Goal: Information Seeking & Learning: Find specific fact

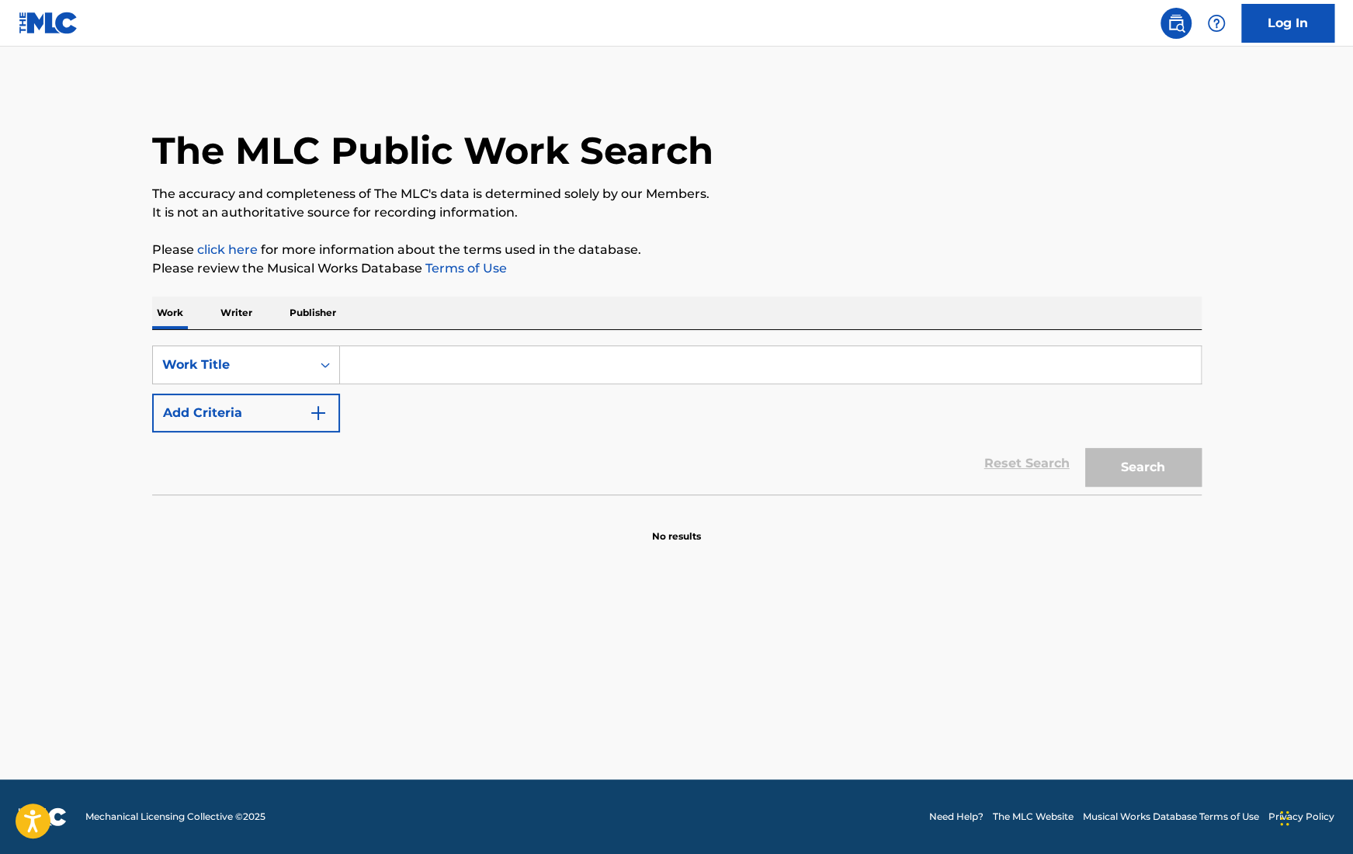
click at [432, 357] on input "Search Form" at bounding box center [770, 364] width 861 height 37
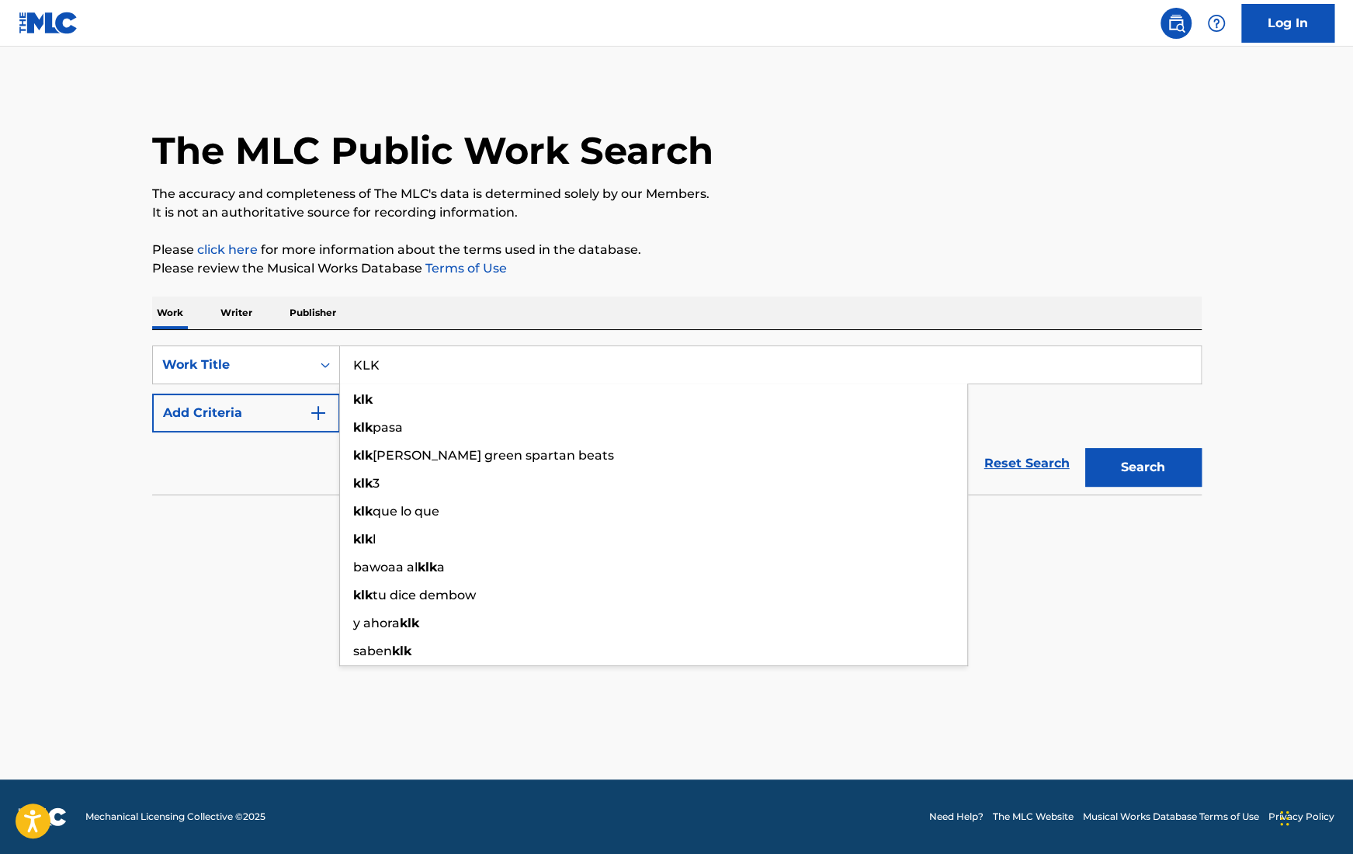
type input "KLK"
click at [303, 411] on button "Add Criteria" at bounding box center [246, 413] width 188 height 39
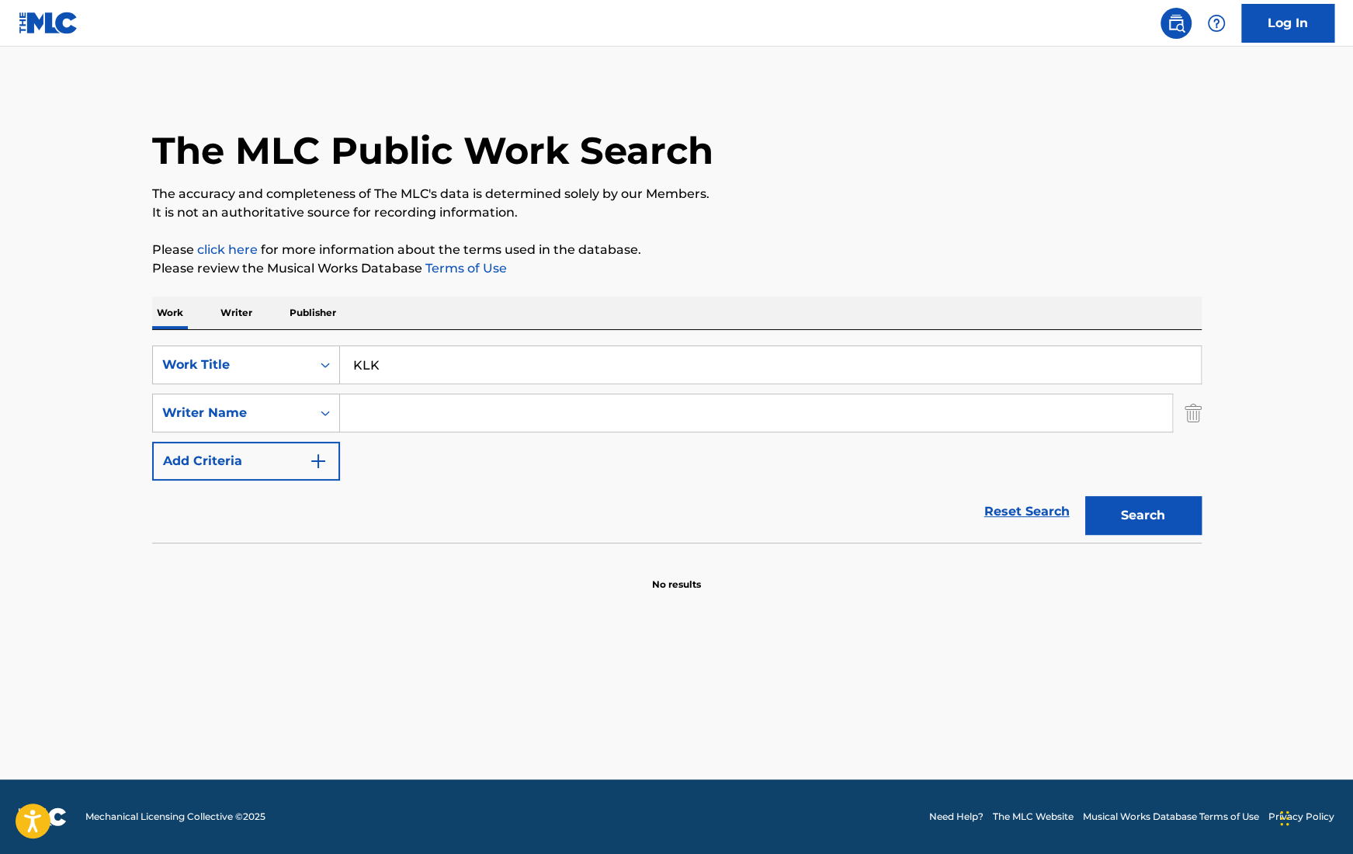
click at [406, 416] on input "Search Form" at bounding box center [756, 412] width 832 height 37
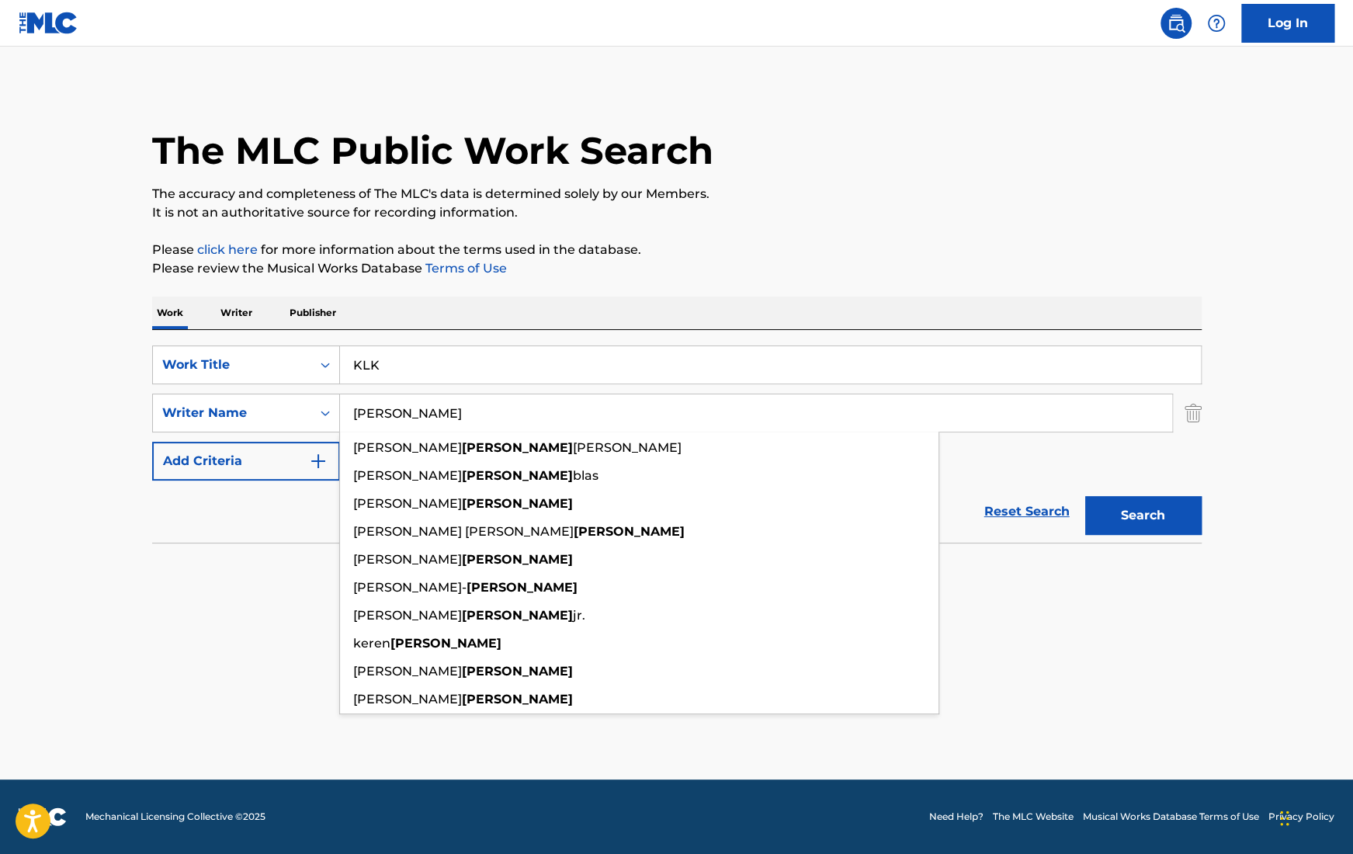
type input "[PERSON_NAME]"
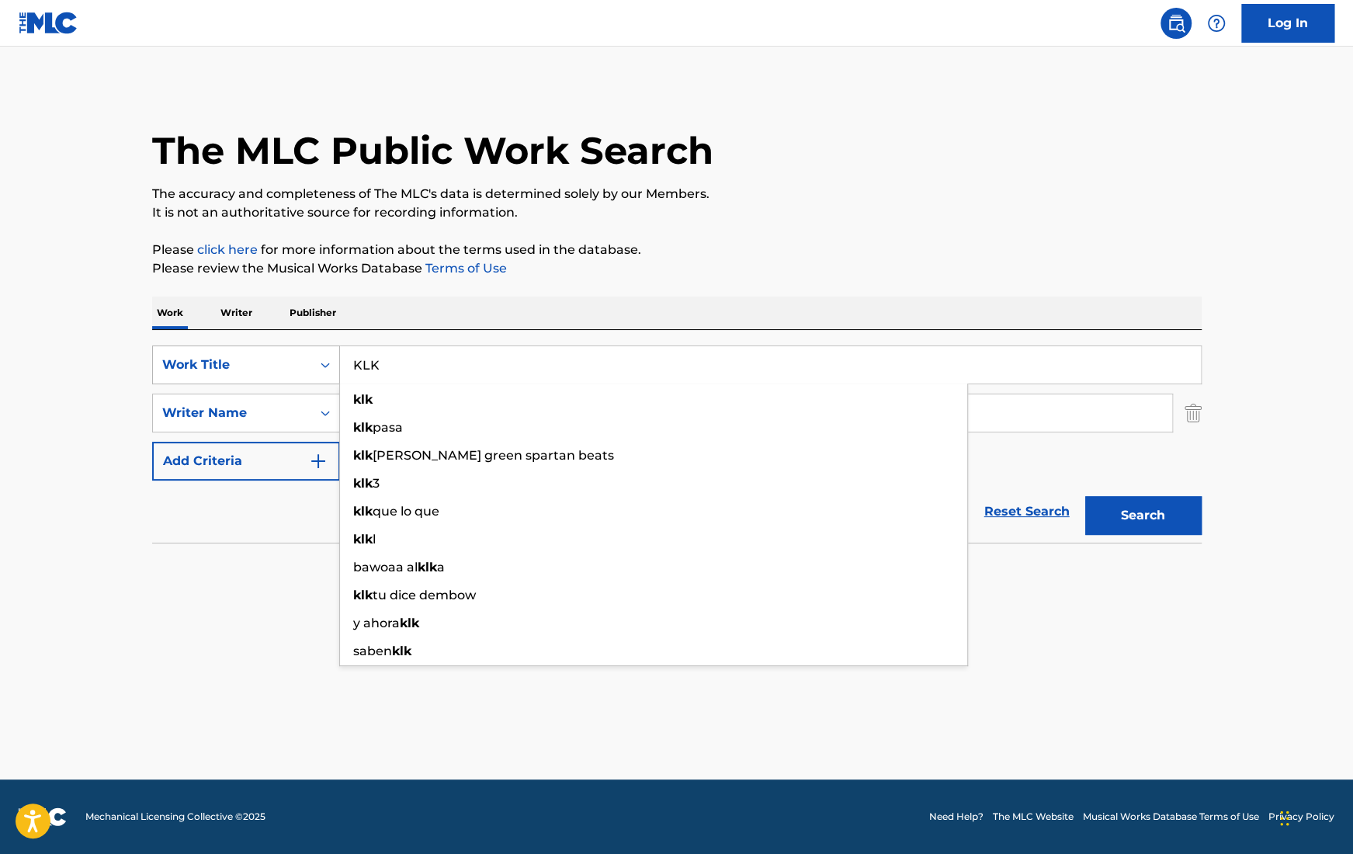
drag, startPoint x: 465, startPoint y: 378, endPoint x: 330, endPoint y: 359, distance: 136.5
click at [330, 359] on div "SearchWithCriteria08762a3f-8ea4-4a19-a66a-3ac4da36e550 Work Title KLK klk klk p…" at bounding box center [677, 364] width 1050 height 39
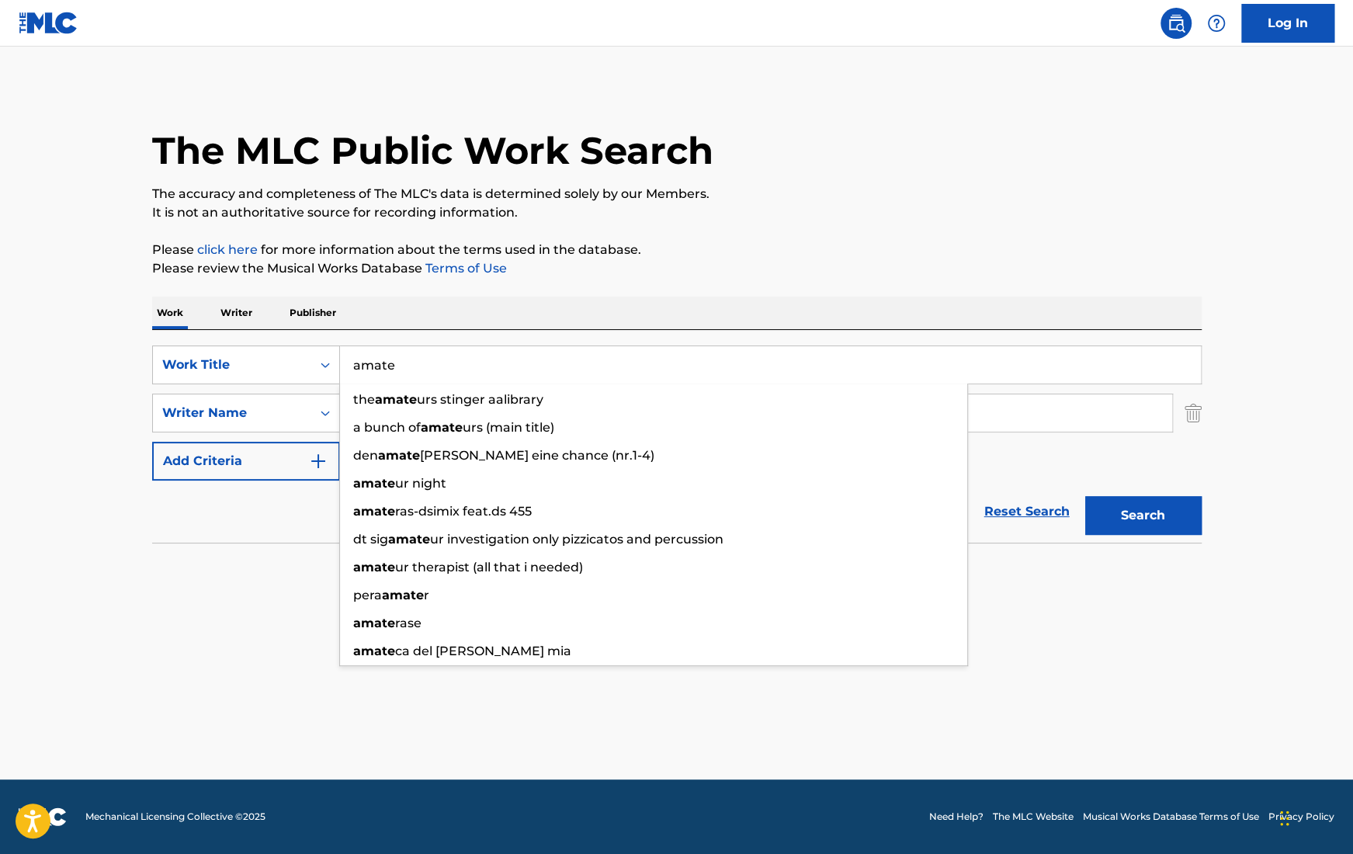
type input "amate"
click at [1138, 516] on button "Search" at bounding box center [1143, 515] width 116 height 39
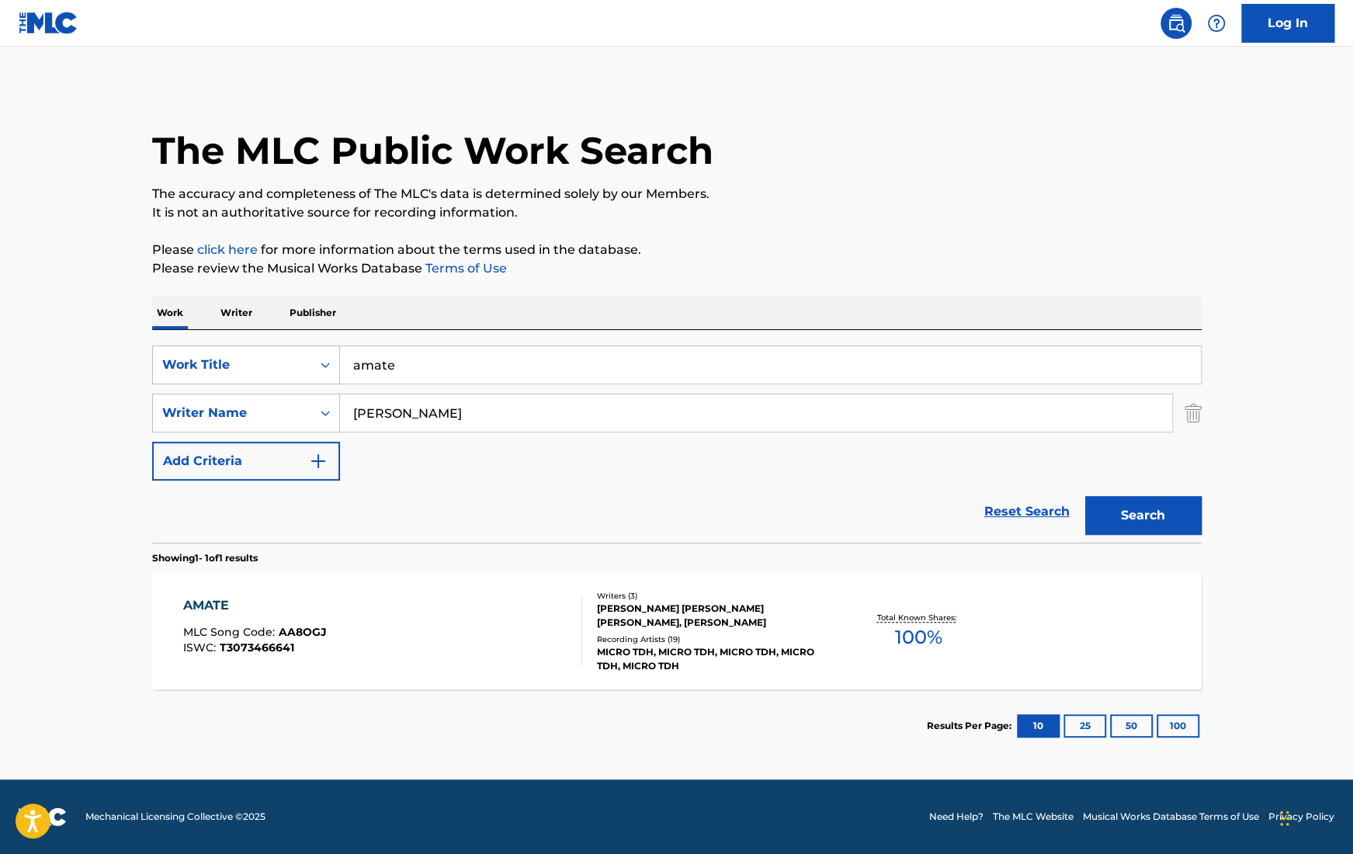
click at [755, 637] on div "Recording Artists ( 19 )" at bounding box center [714, 639] width 234 height 12
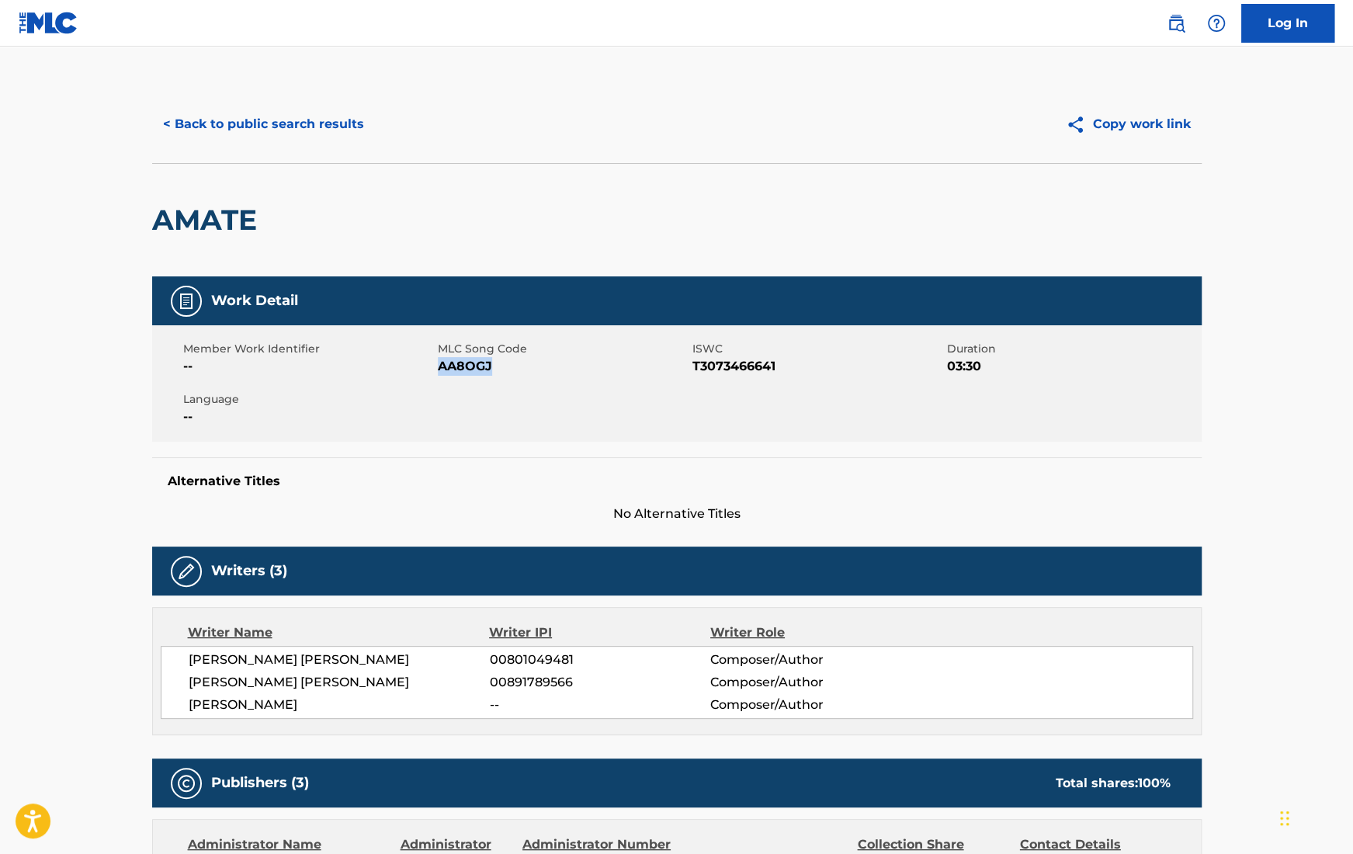
drag, startPoint x: 438, startPoint y: 366, endPoint x: 565, endPoint y: 367, distance: 127.3
click at [565, 367] on span "AA8OGJ" at bounding box center [563, 366] width 251 height 19
copy span "AA8OGJ"
click at [293, 121] on button "< Back to public search results" at bounding box center [263, 124] width 223 height 39
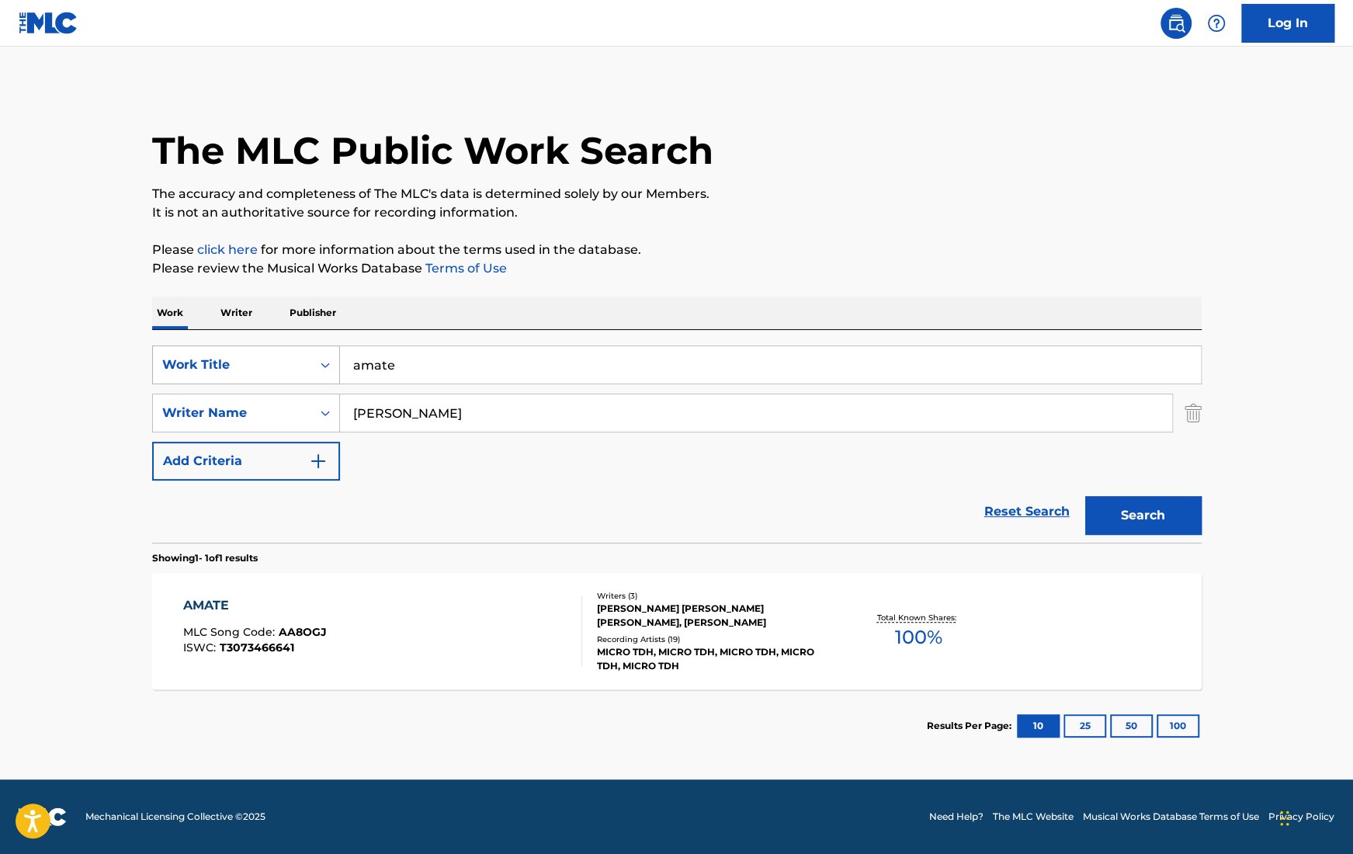
drag, startPoint x: 405, startPoint y: 359, endPoint x: 259, endPoint y: 359, distance: 145.9
click at [259, 359] on div "SearchWithCriteria08762a3f-8ea4-4a19-a66a-3ac4da36e550 Work Title amate" at bounding box center [677, 364] width 1050 height 39
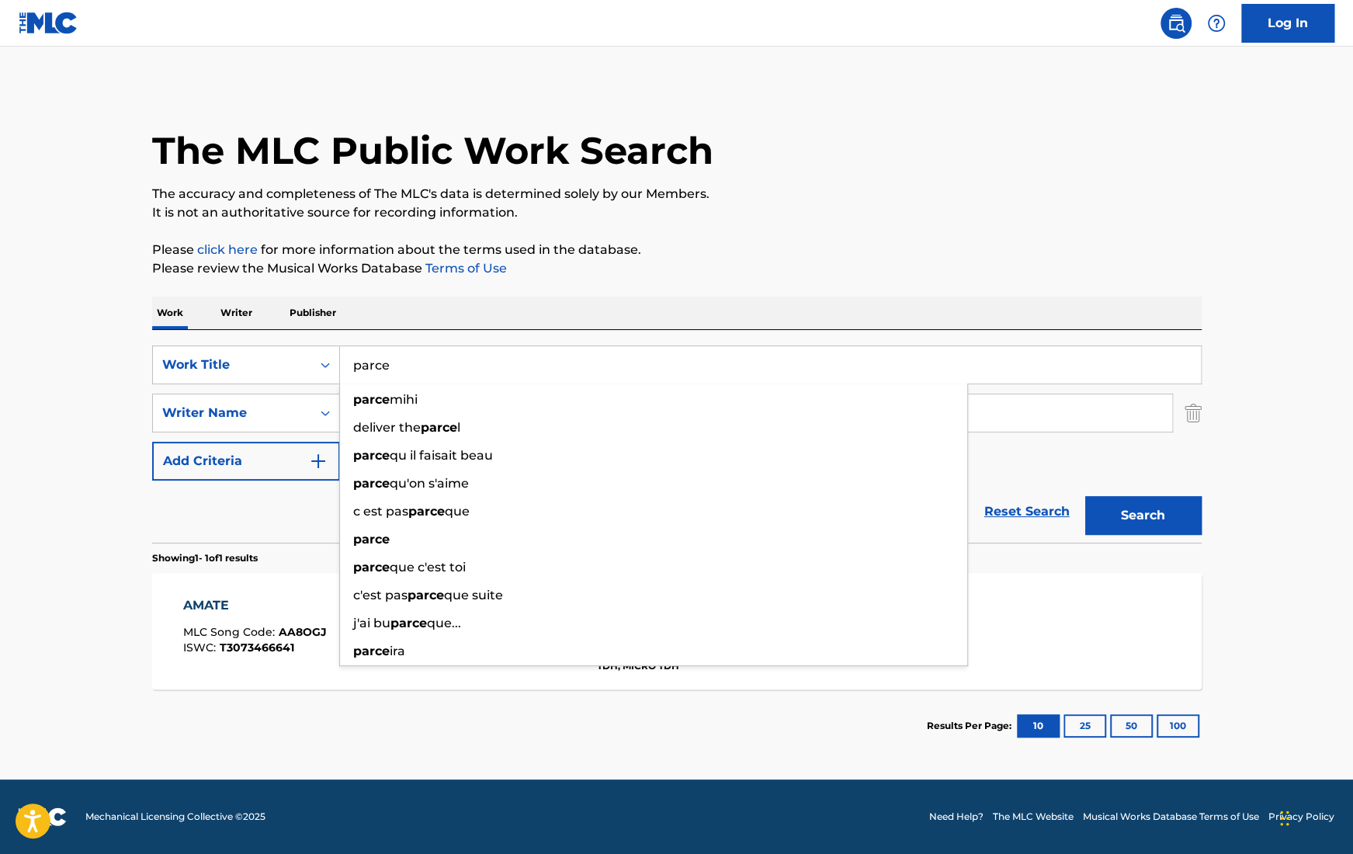
type input "parce"
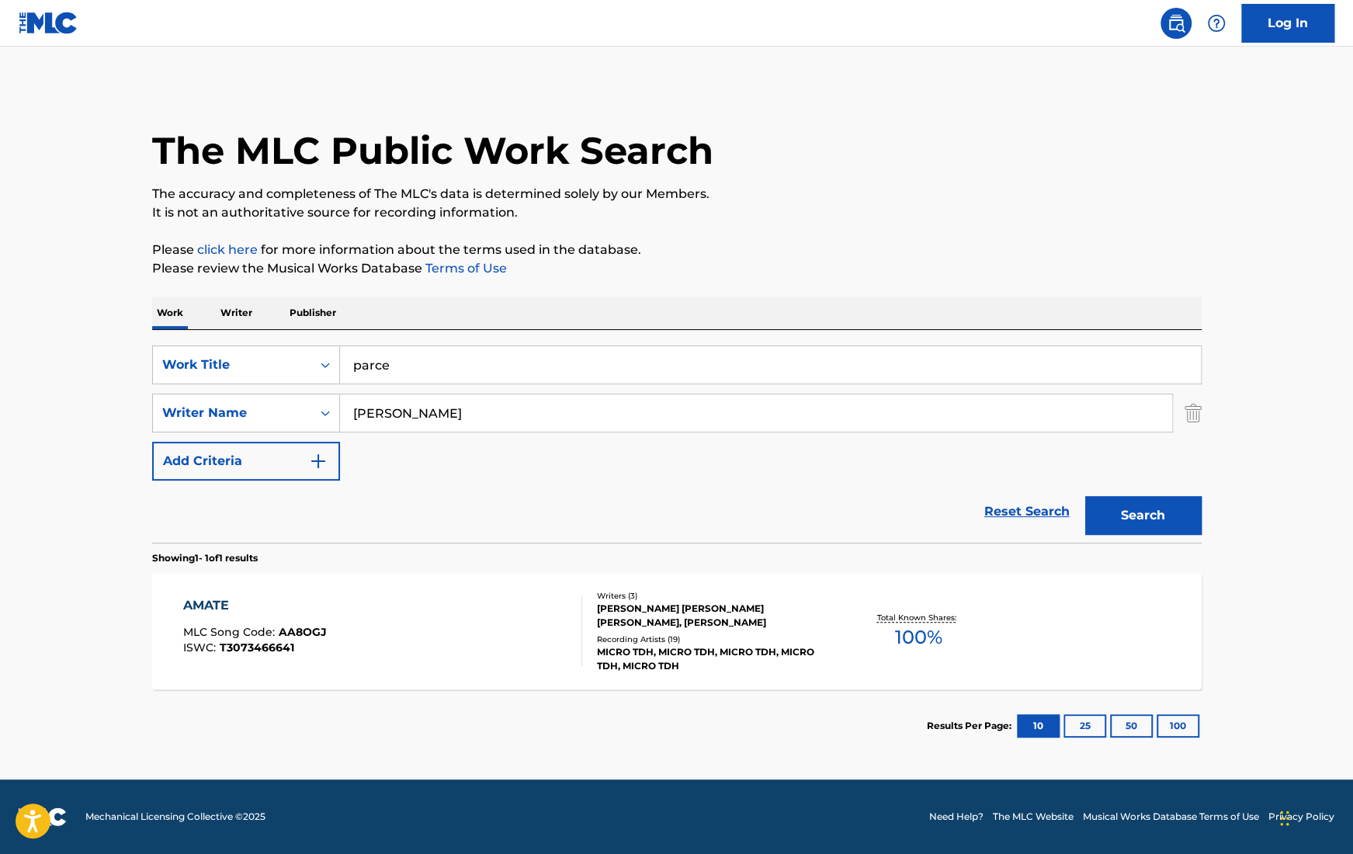
click at [777, 225] on div "The MLC Public Work Search The accuracy and completeness of The MLC's data is d…" at bounding box center [677, 423] width 1087 height 677
click at [1199, 510] on button "Search" at bounding box center [1143, 515] width 116 height 39
click at [771, 626] on div "[PERSON_NAME] [PERSON_NAME], [PERSON_NAME] [PERSON_NAME], [PERSON_NAME], [PERSO…" at bounding box center [714, 616] width 234 height 28
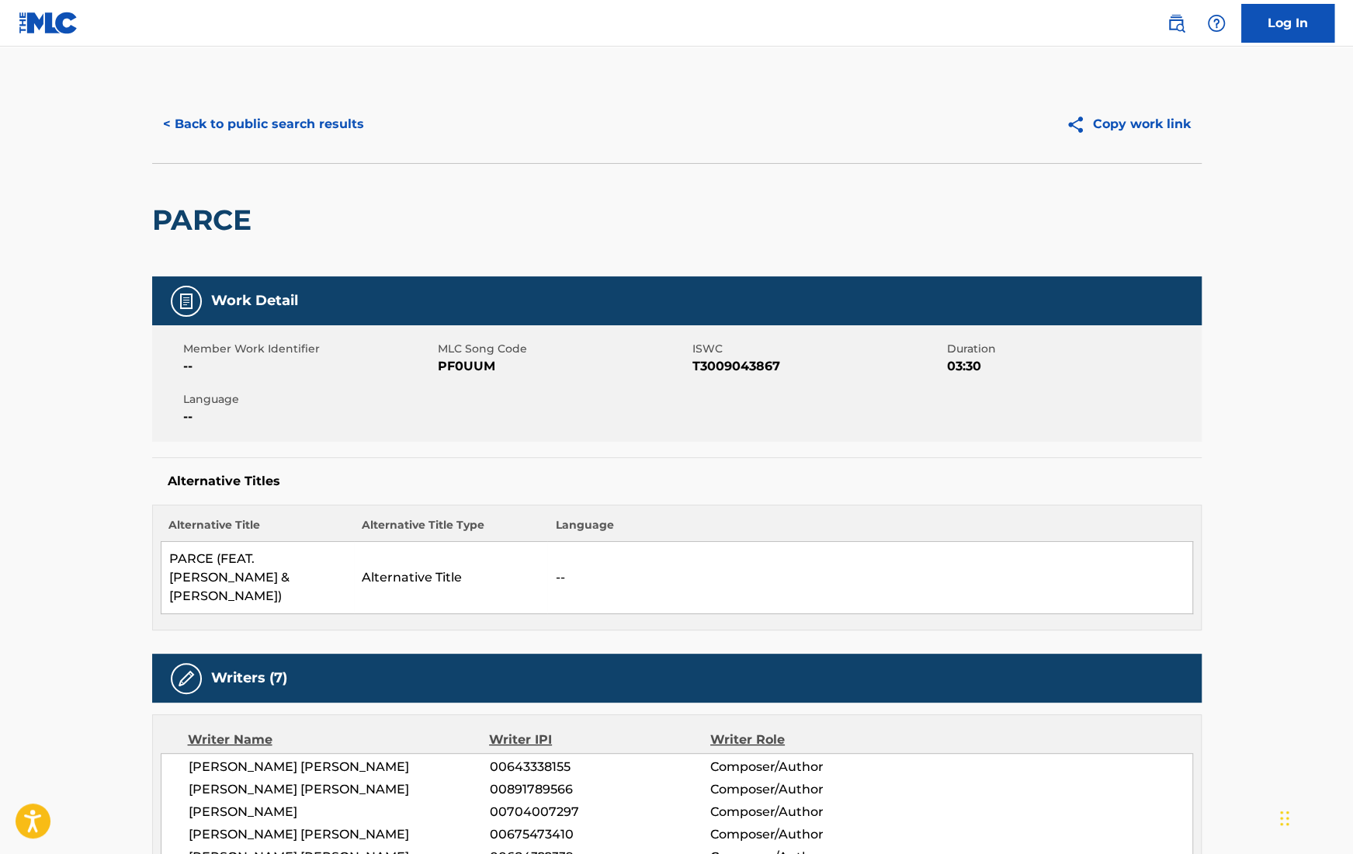
drag, startPoint x: 437, startPoint y: 366, endPoint x: 526, endPoint y: 365, distance: 89.3
click at [527, 365] on span "PF0UUM" at bounding box center [563, 366] width 251 height 19
drag, startPoint x: 439, startPoint y: 363, endPoint x: 525, endPoint y: 363, distance: 86.2
click at [526, 363] on span "PF0UUM" at bounding box center [563, 366] width 251 height 19
copy span "PF0UUM"
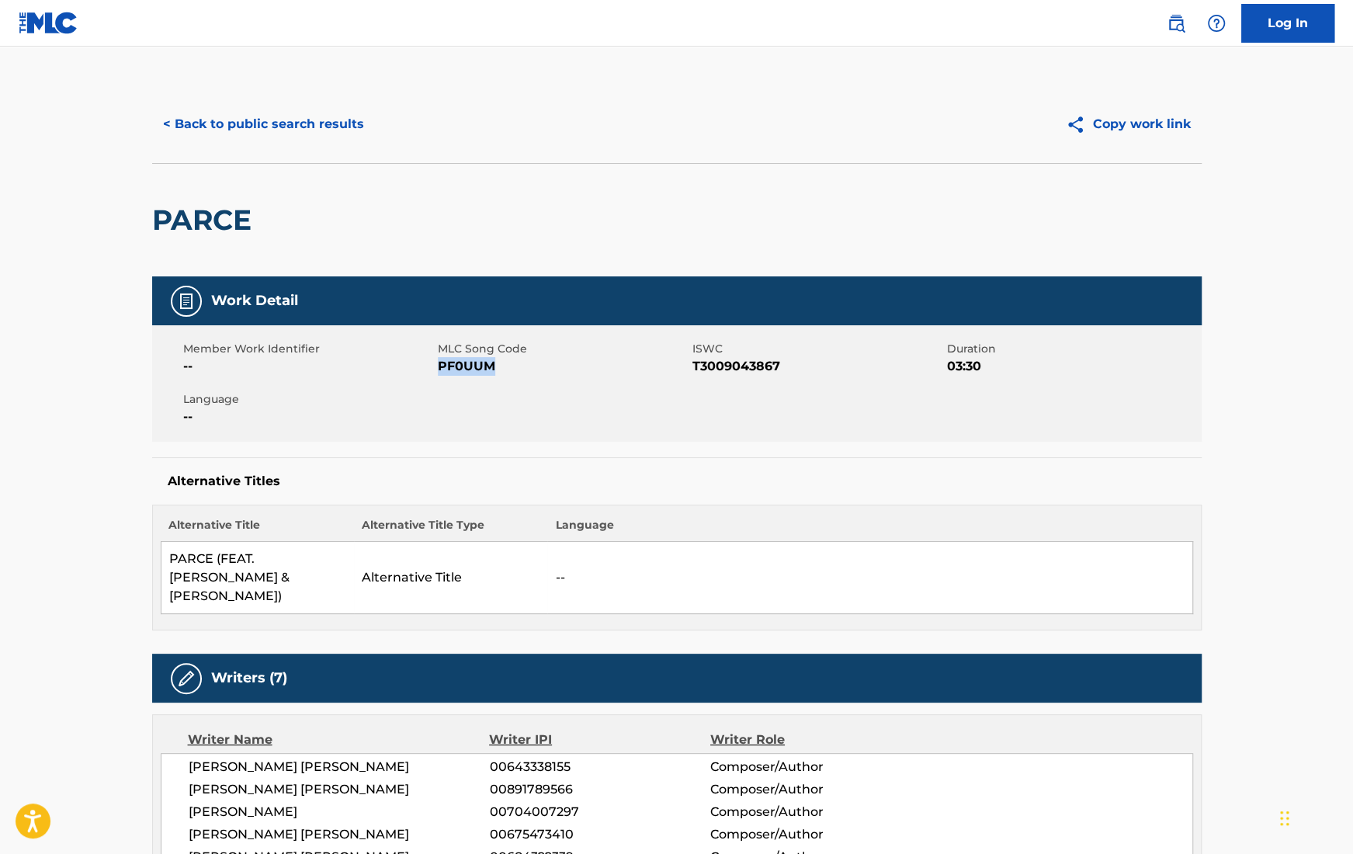
click at [321, 117] on button "< Back to public search results" at bounding box center [263, 124] width 223 height 39
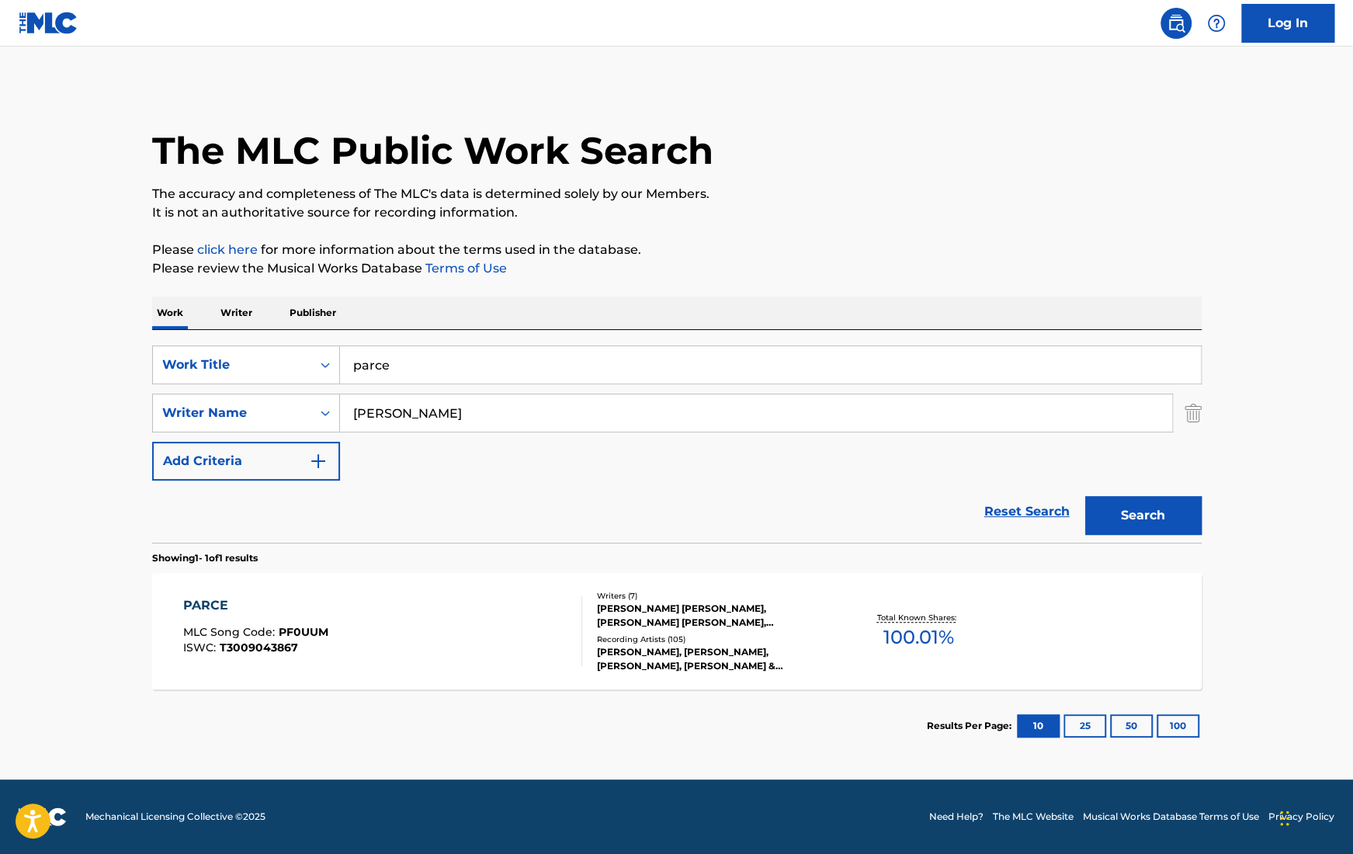
drag, startPoint x: 456, startPoint y: 364, endPoint x: 29, endPoint y: 363, distance: 426.2
click at [29, 363] on main "The MLC Public Work Search The accuracy and completeness of The MLC's data is d…" at bounding box center [676, 413] width 1353 height 733
type input "NO HAY LEY"
click at [1148, 497] on button "Search" at bounding box center [1143, 515] width 116 height 39
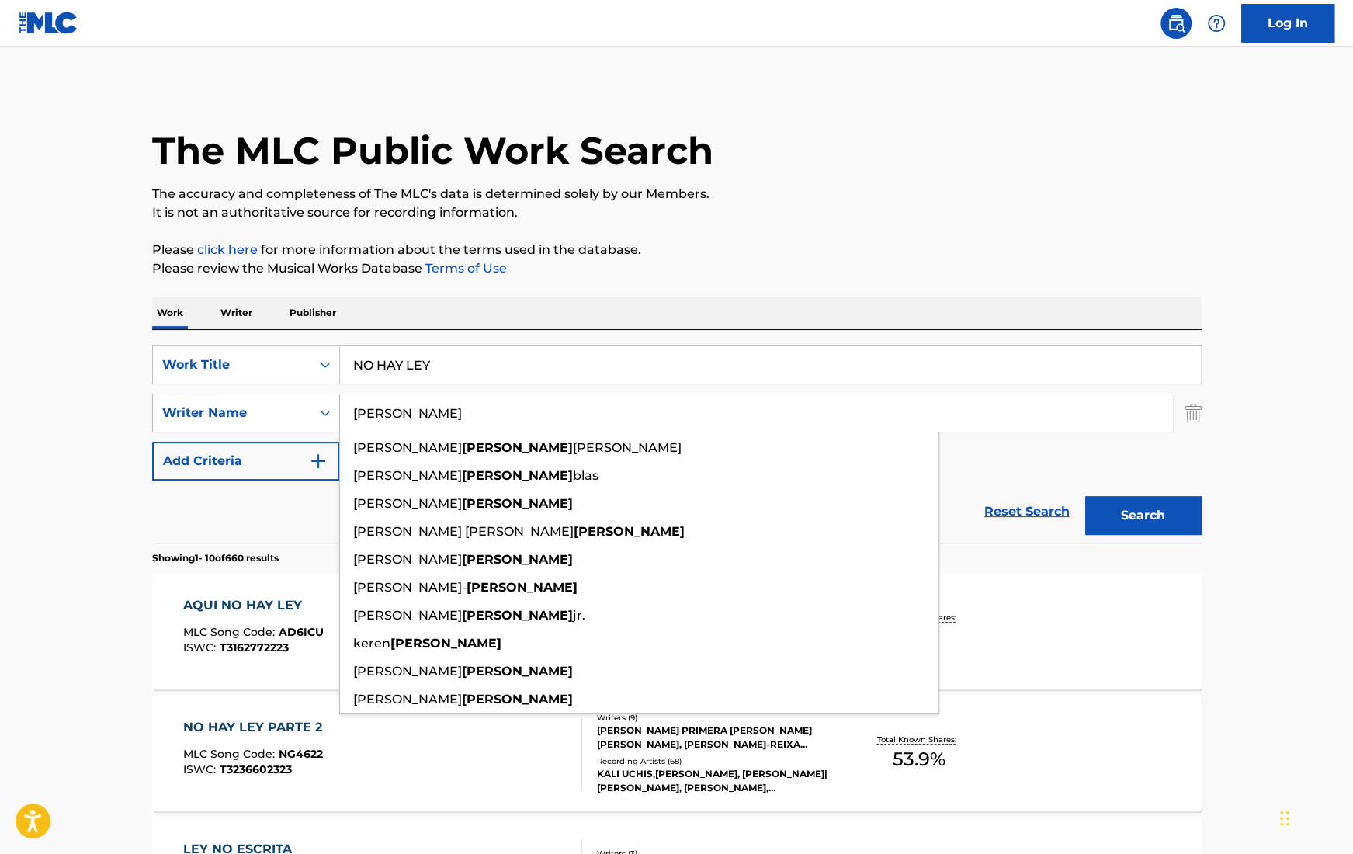
drag, startPoint x: 432, startPoint y: 415, endPoint x: 268, endPoint y: 415, distance: 163.8
click at [268, 415] on div "SearchWithCriteria5b615fdf-3486-45f9-88a2-d7560b73db5d Writer Name [PERSON_NAME…" at bounding box center [677, 413] width 1050 height 39
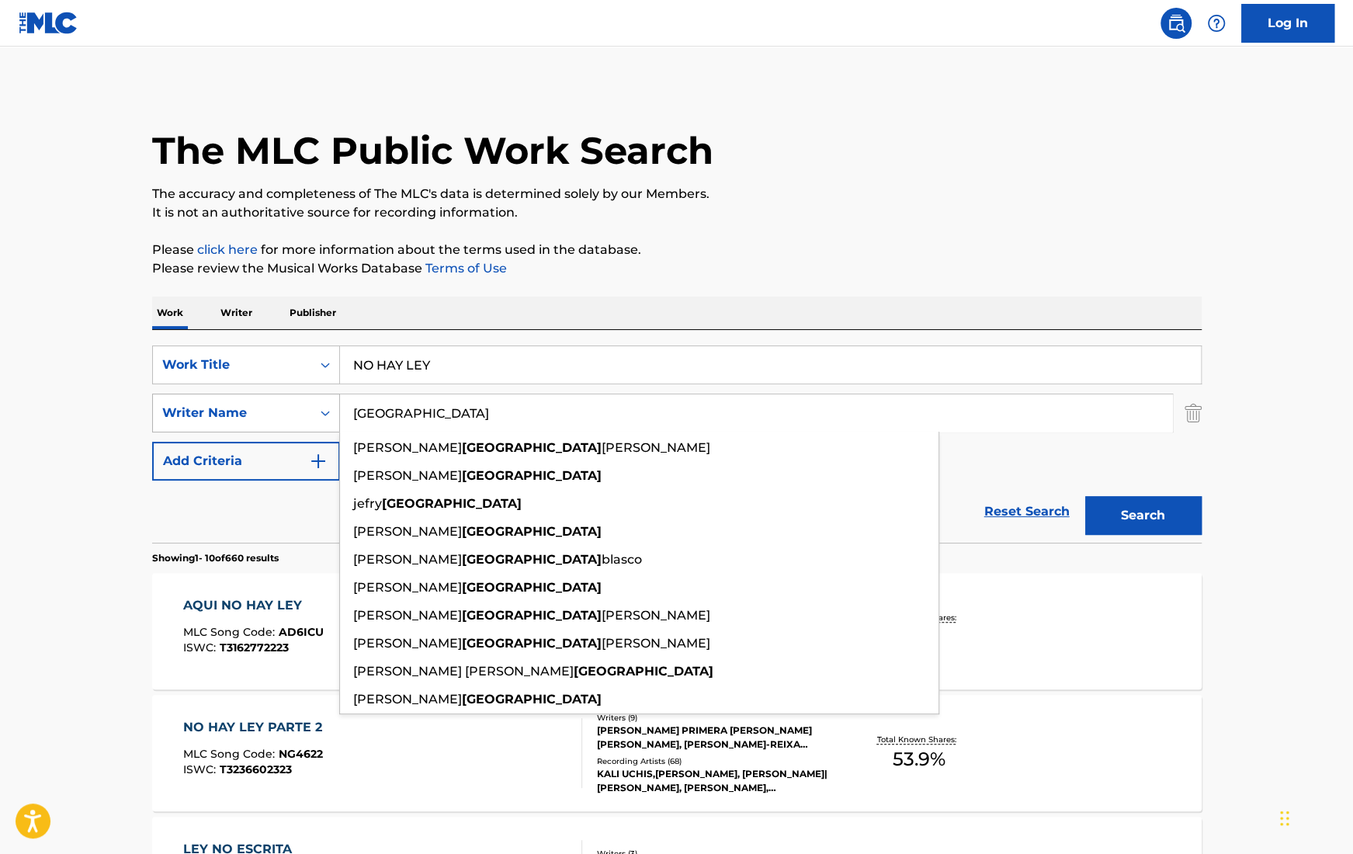
type input "[GEOGRAPHIC_DATA]"
click at [1085, 496] on button "Search" at bounding box center [1143, 515] width 116 height 39
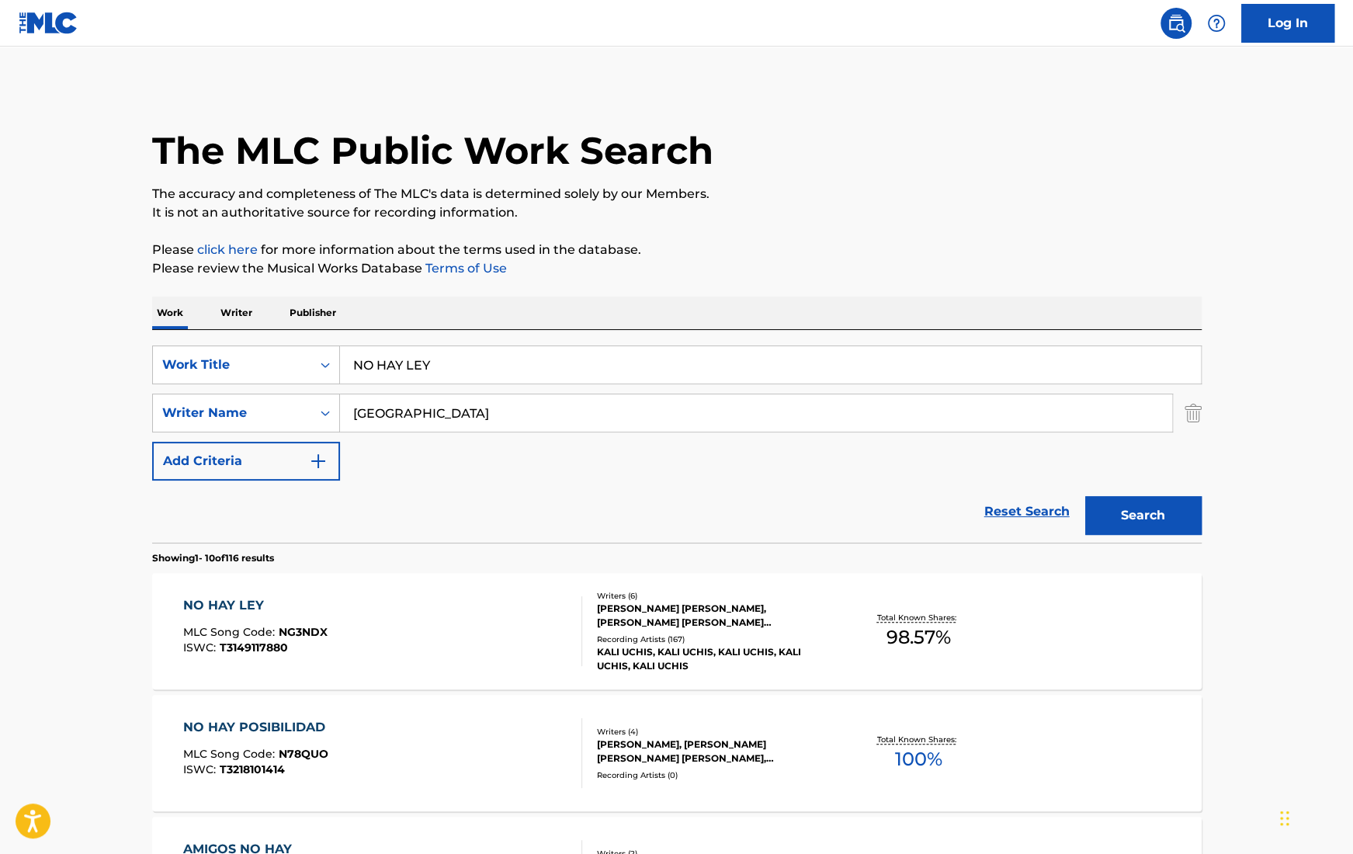
click at [656, 609] on div "[PERSON_NAME] [PERSON_NAME], [PERSON_NAME] [PERSON_NAME] [PERSON_NAME], [PERSON…" at bounding box center [714, 616] width 234 height 28
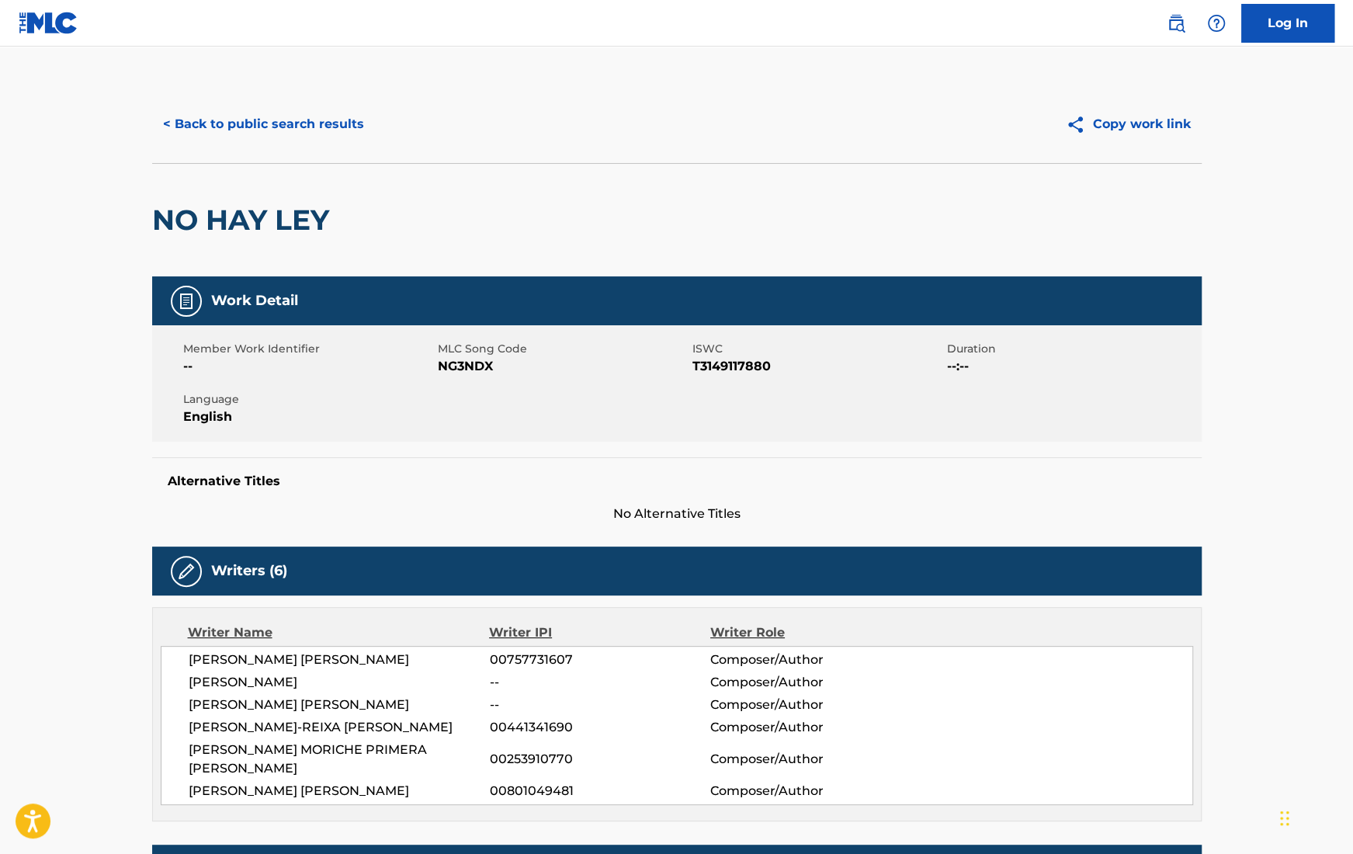
click at [340, 126] on button "< Back to public search results" at bounding box center [263, 124] width 223 height 39
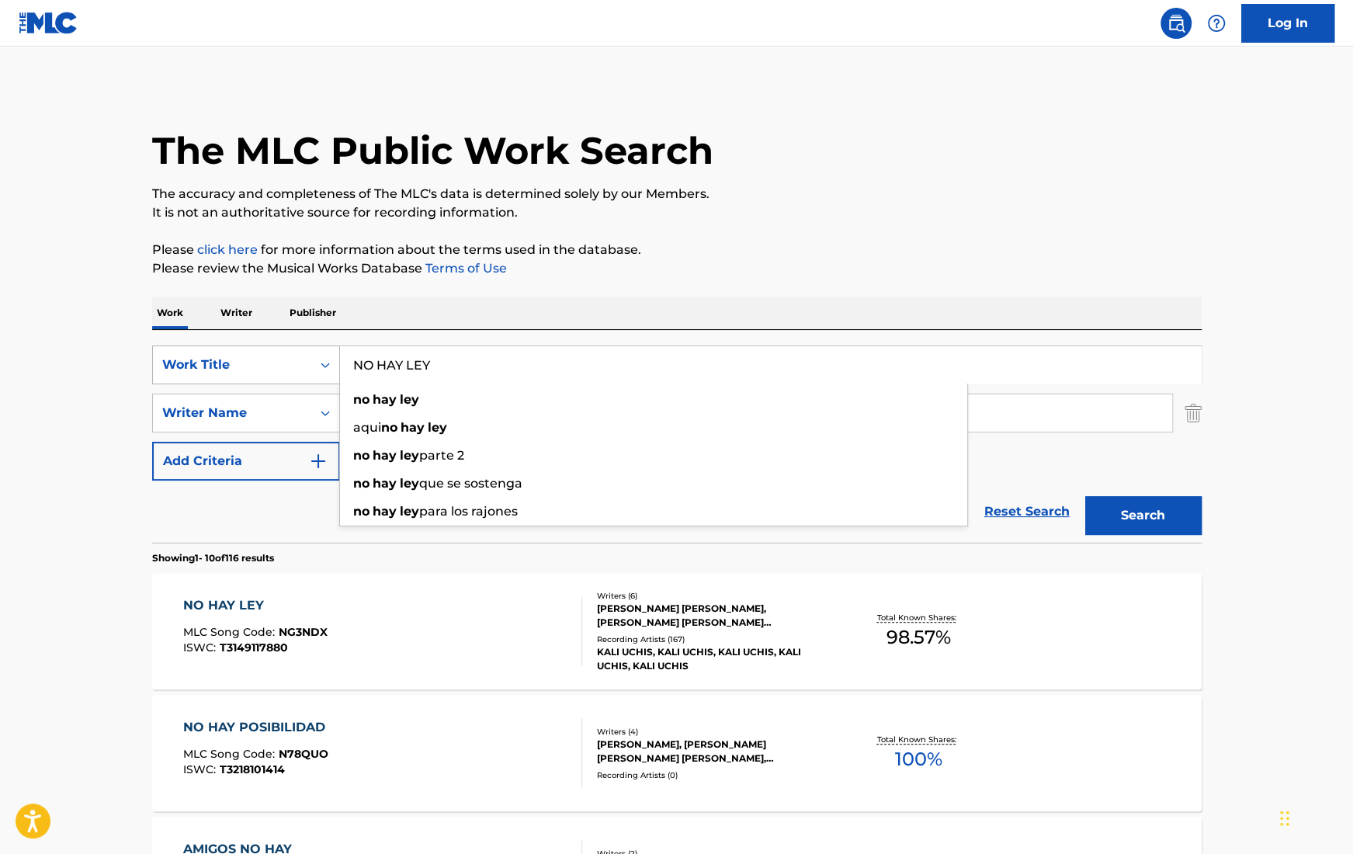
drag, startPoint x: 463, startPoint y: 357, endPoint x: 314, endPoint y: 359, distance: 148.3
click at [314, 359] on div "SearchWithCriteria08762a3f-8ea4-4a19-a66a-3ac4da36e550 Work Title NO HAY LEY no…" at bounding box center [677, 364] width 1050 height 39
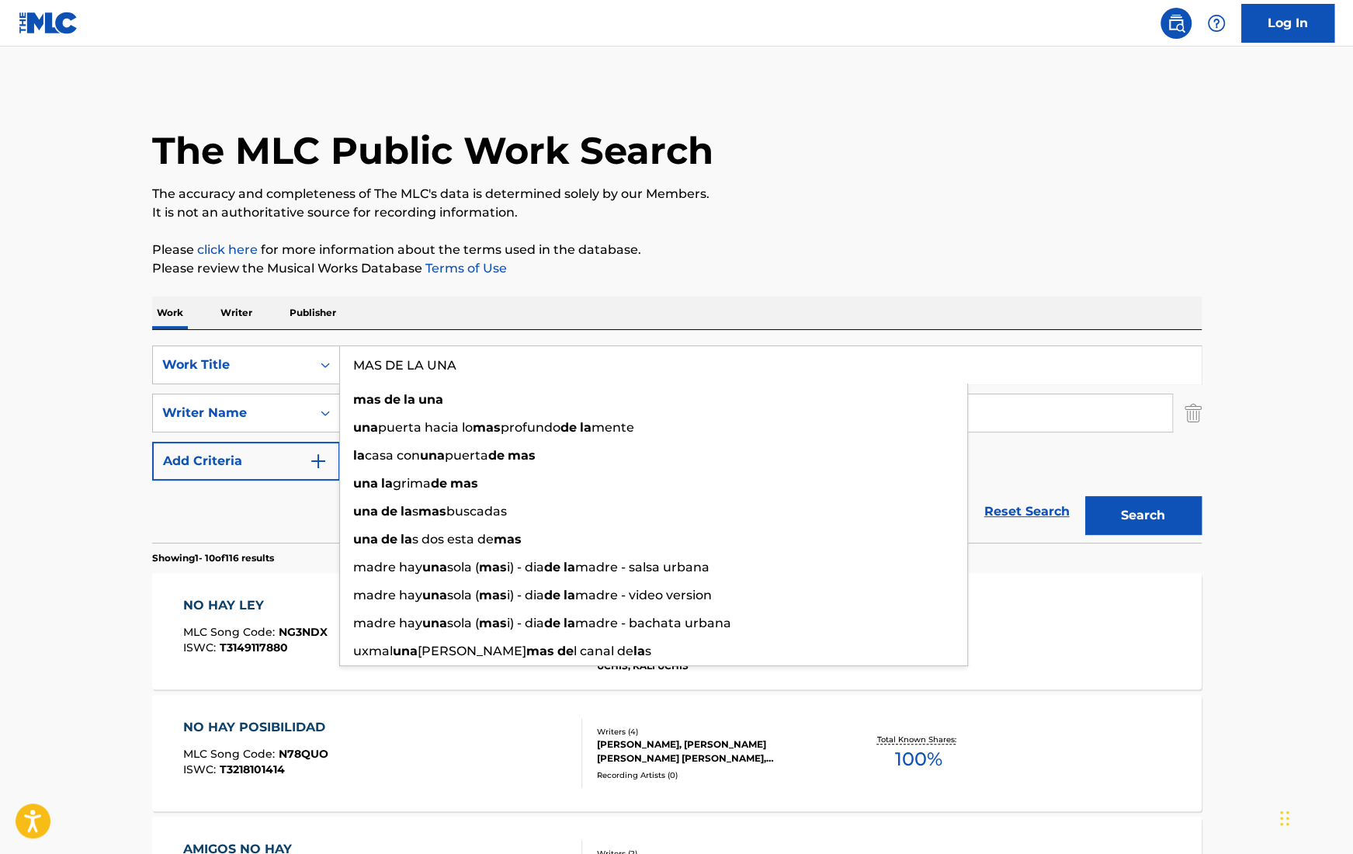
type input "MAS DE LA UNA"
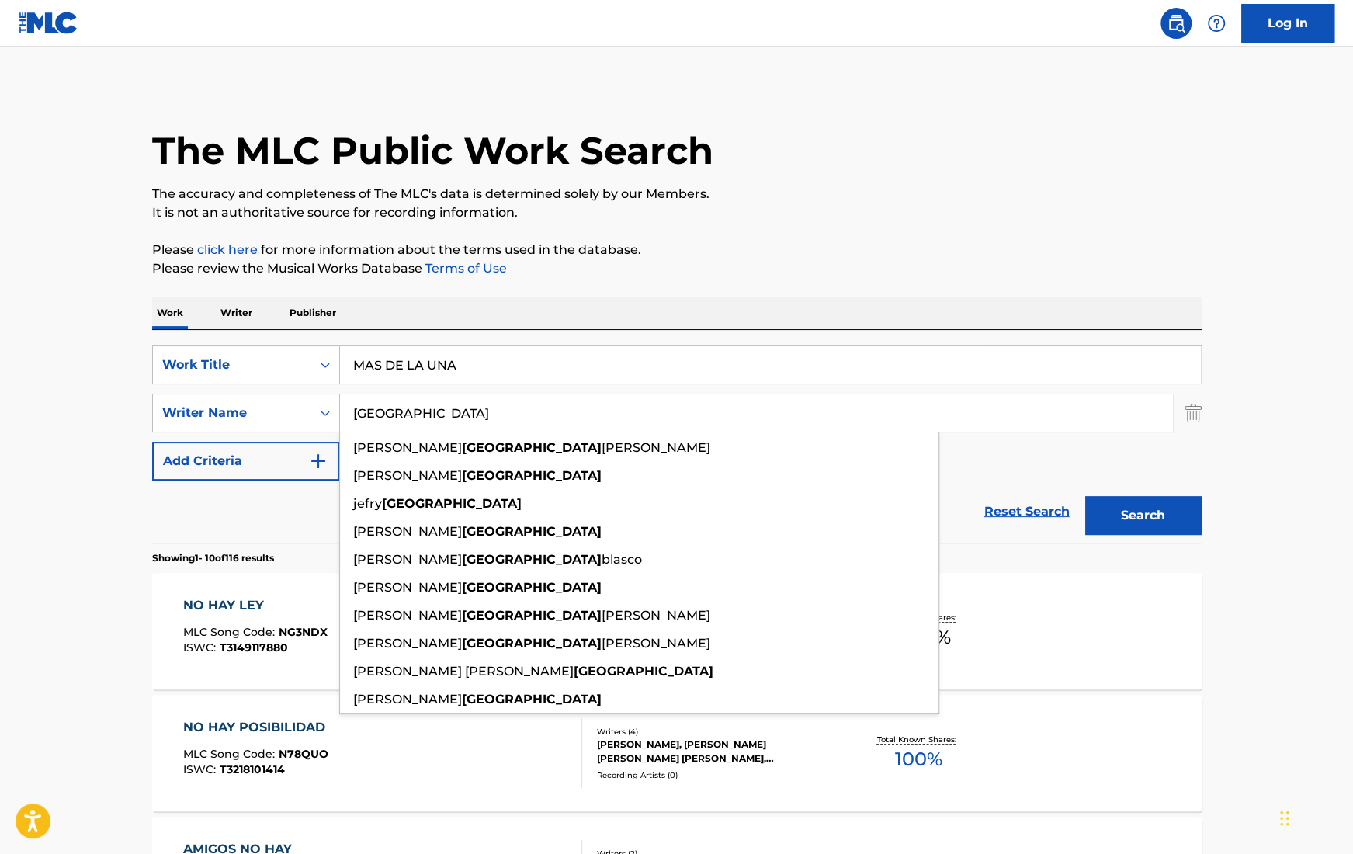
click at [456, 416] on input "[GEOGRAPHIC_DATA]" at bounding box center [756, 412] width 832 height 37
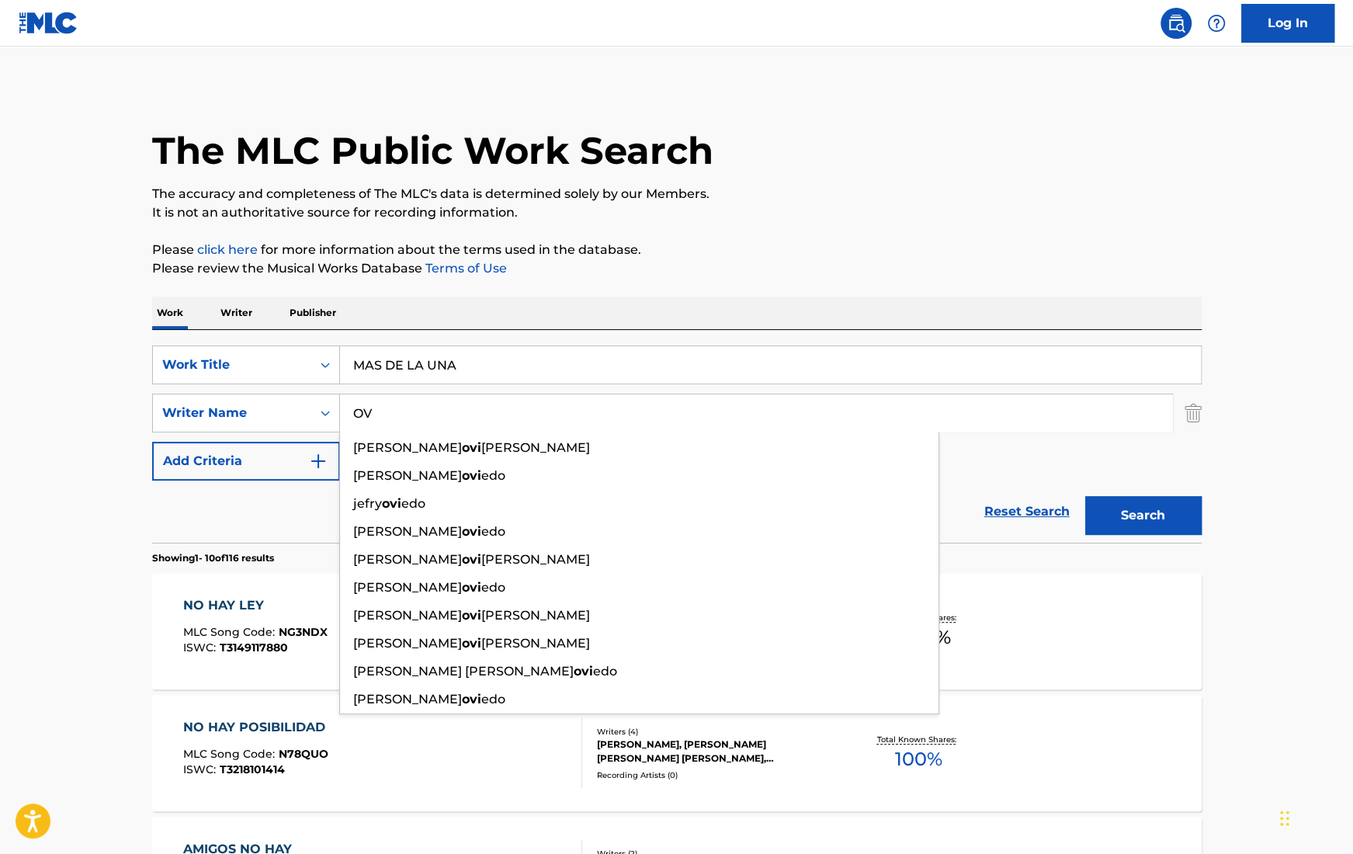
type input "O"
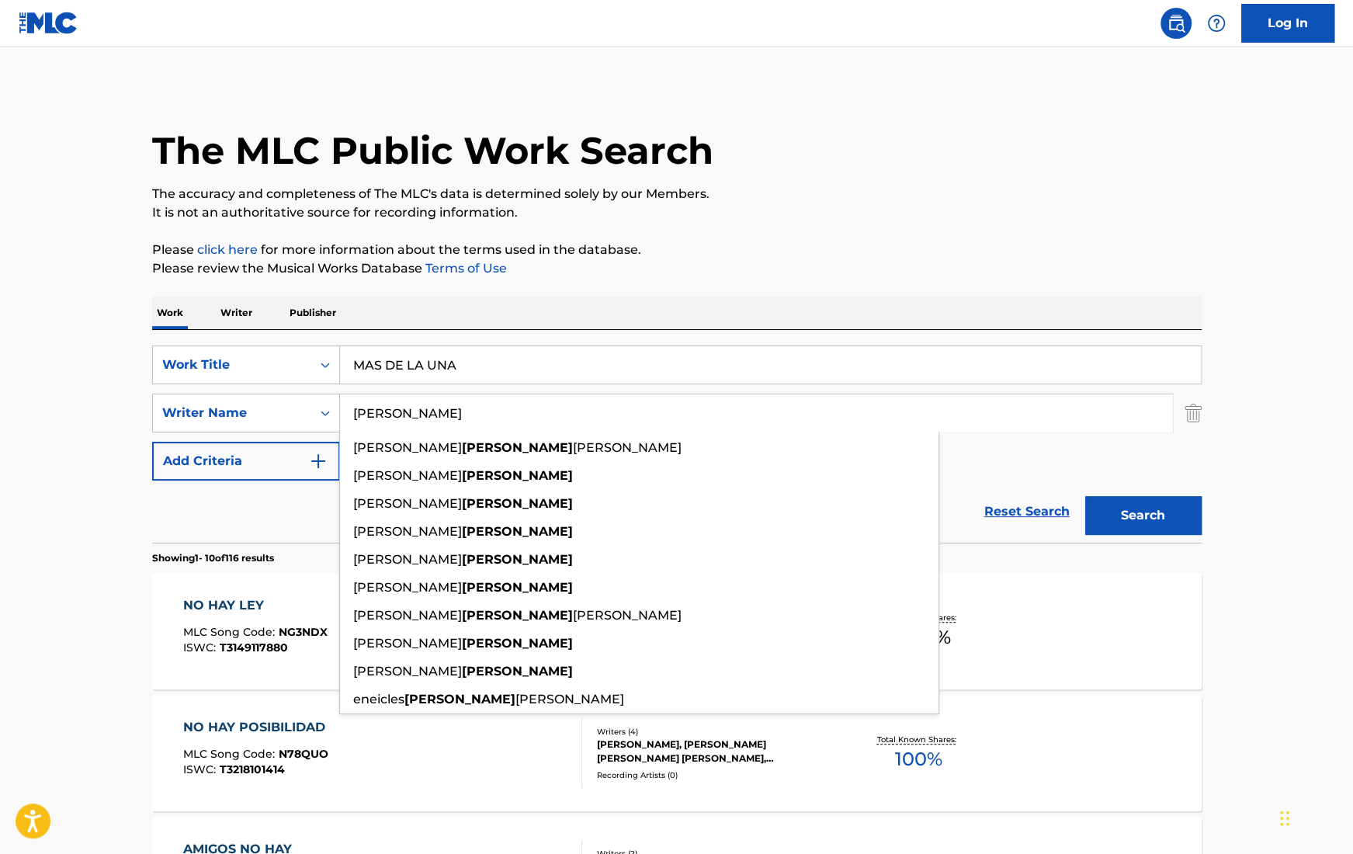
type input "[PERSON_NAME]"
click at [1085, 496] on button "Search" at bounding box center [1143, 515] width 116 height 39
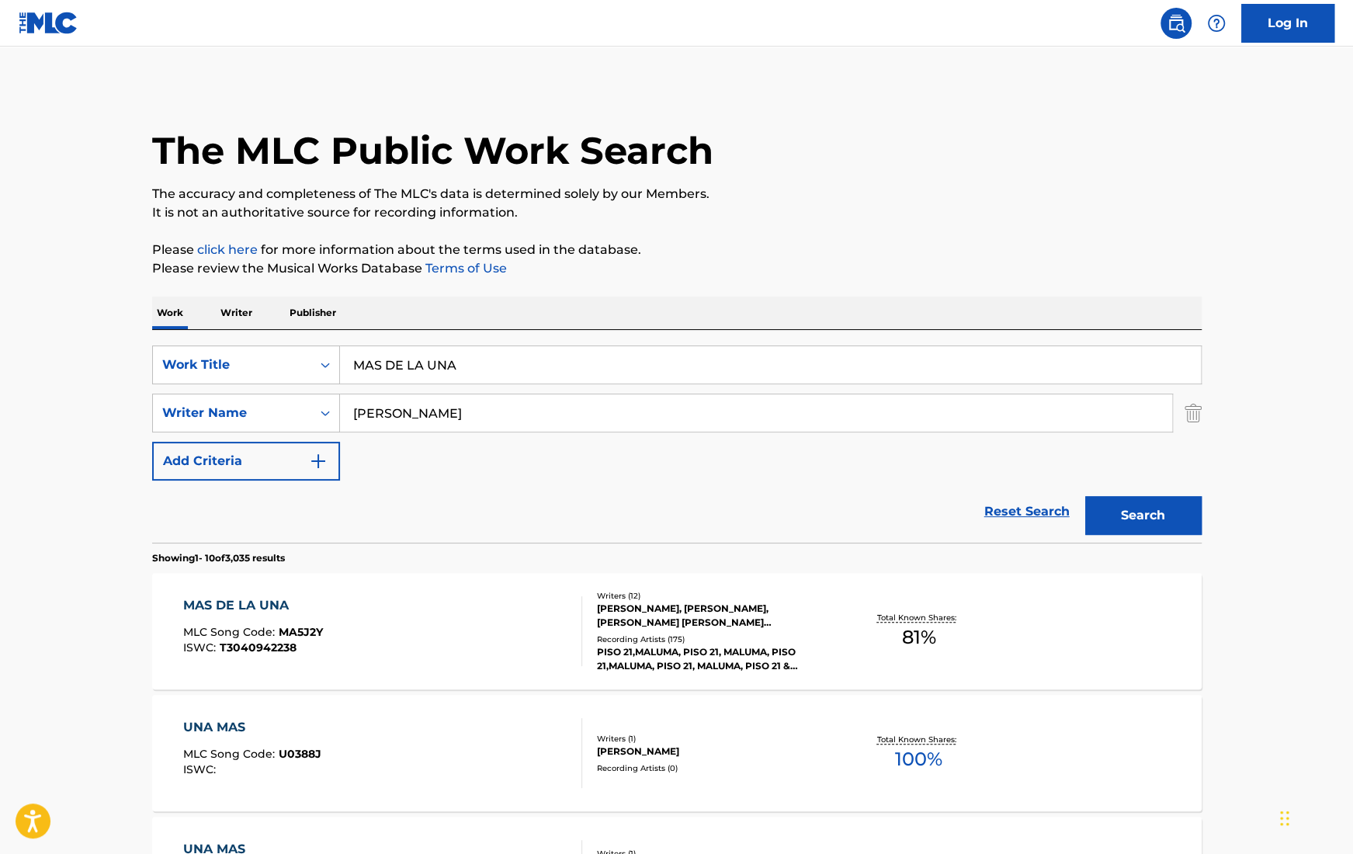
click at [667, 620] on div "[PERSON_NAME], [PERSON_NAME], [PERSON_NAME] [PERSON_NAME] [PERSON_NAME] [PERSON…" at bounding box center [714, 616] width 234 height 28
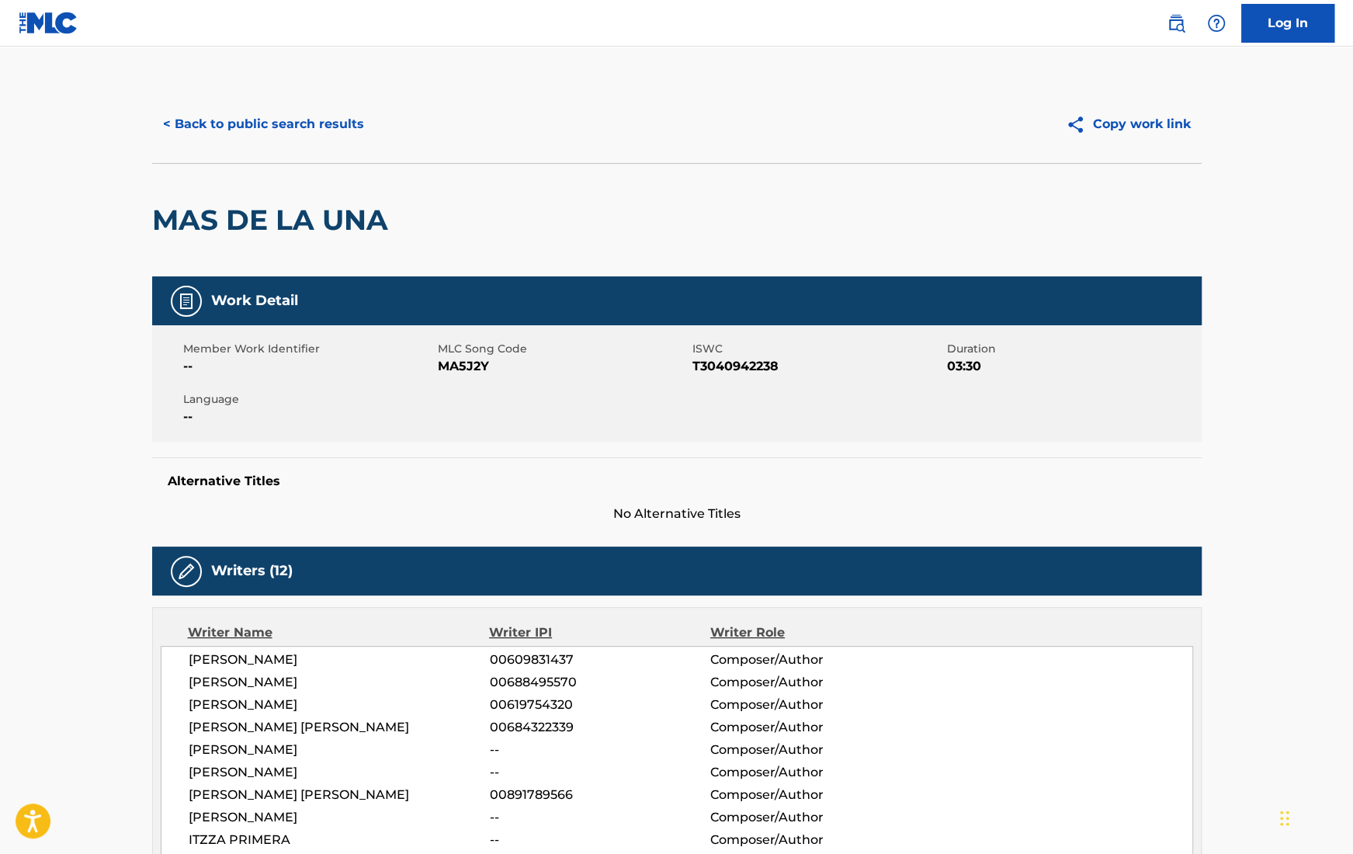
click at [272, 124] on button "< Back to public search results" at bounding box center [263, 124] width 223 height 39
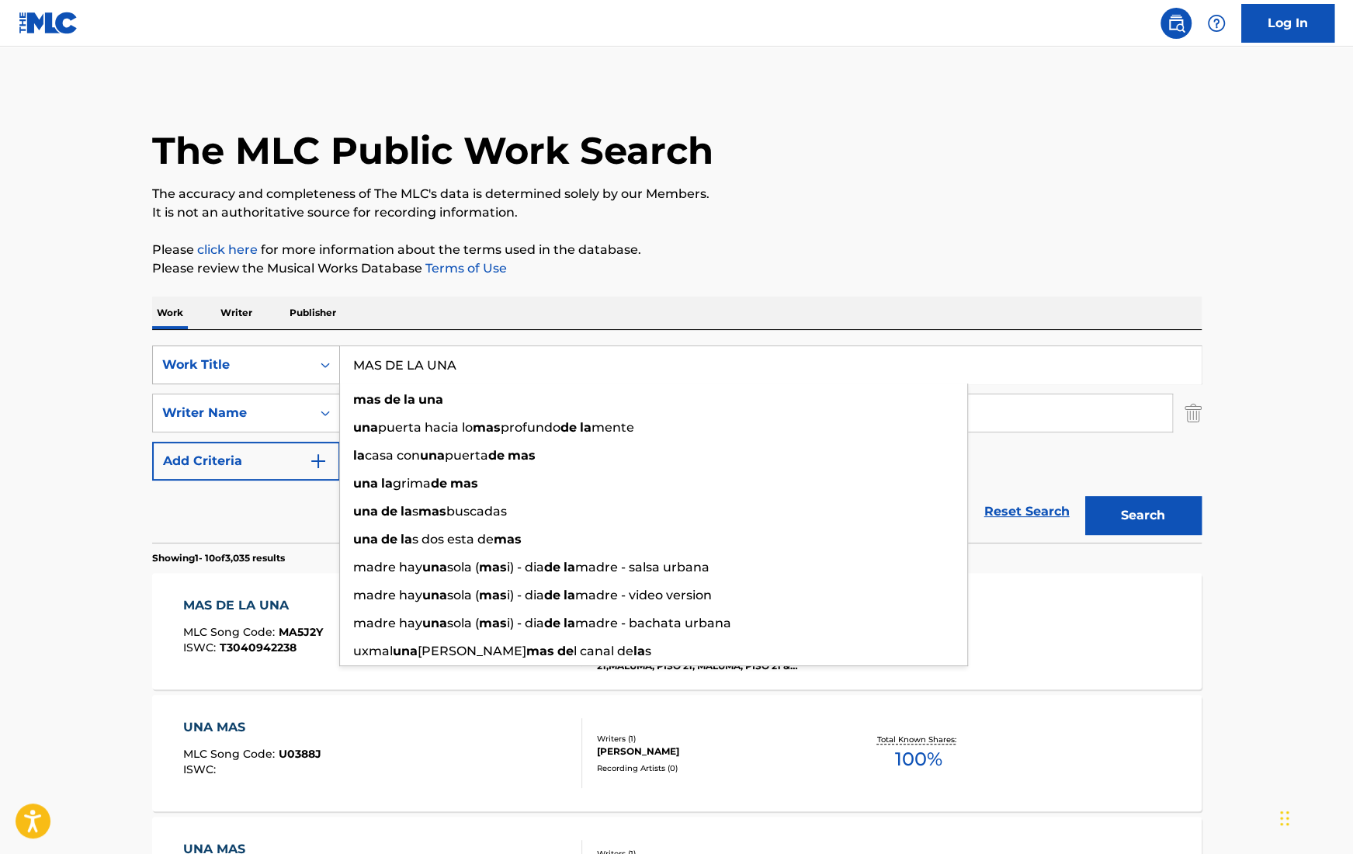
drag, startPoint x: 491, startPoint y: 361, endPoint x: 248, endPoint y: 362, distance: 243.0
click at [248, 362] on div "SearchWithCriteria08762a3f-8ea4-4a19-a66a-3ac4da36e550 Work Title MAS DE LA UNA…" at bounding box center [677, 364] width 1050 height 39
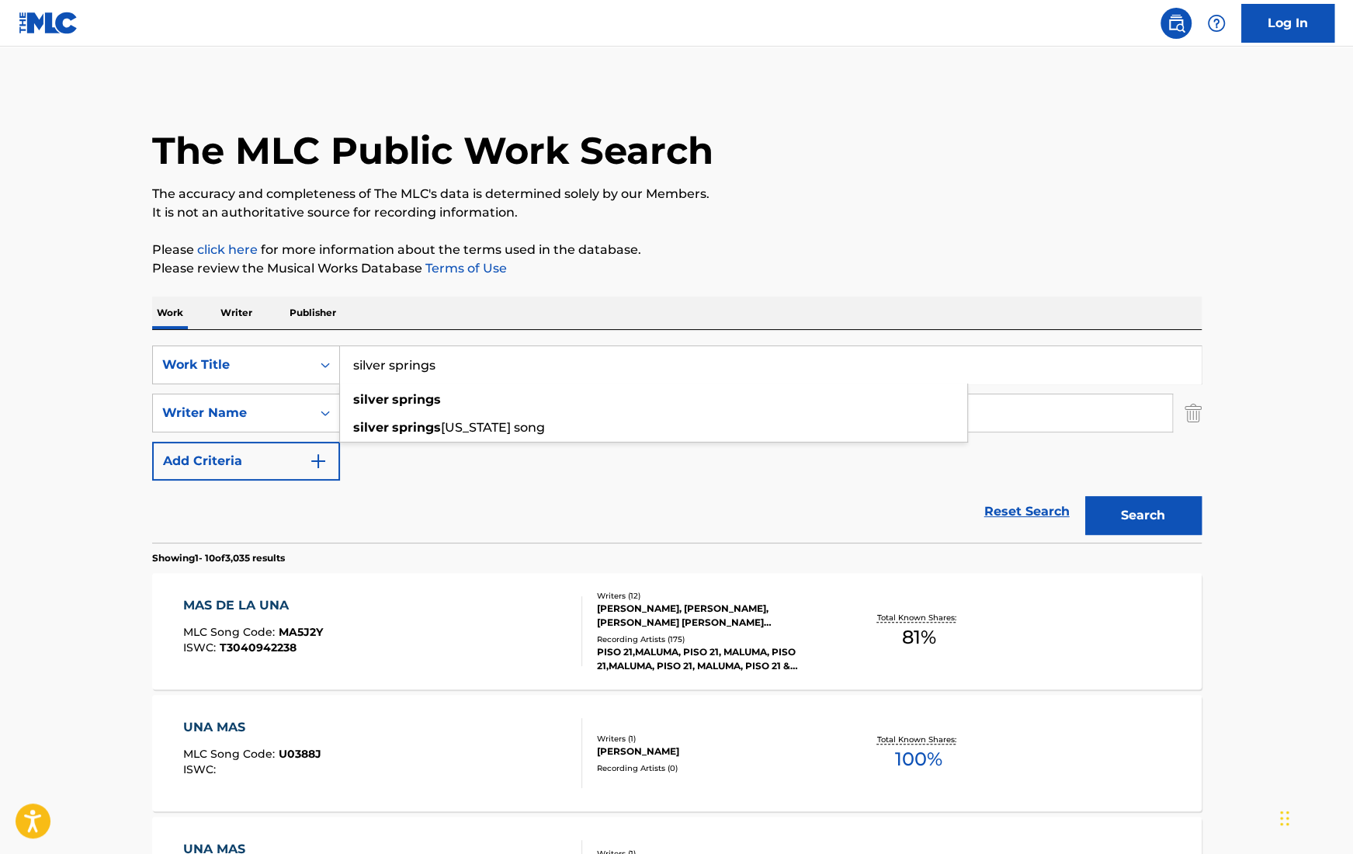
type input "silver springs"
click at [723, 309] on div "Work Writer Publisher" at bounding box center [677, 313] width 1050 height 33
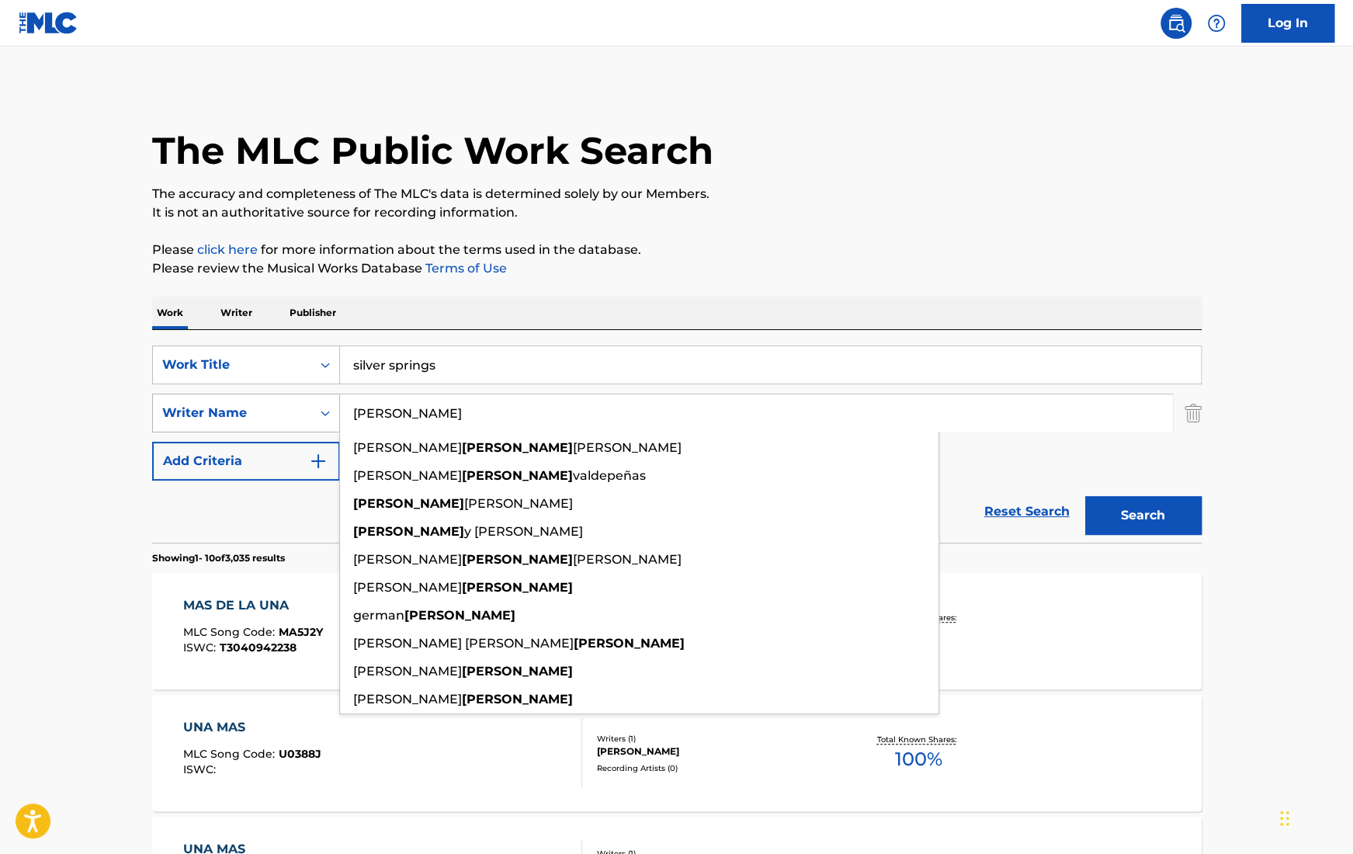
drag, startPoint x: 518, startPoint y: 415, endPoint x: 298, endPoint y: 411, distance: 219.7
click at [298, 411] on div "SearchWithCriteria5b615fdf-3486-45f9-88a2-d7560b73db5d Writer Name [PERSON_NAME…" at bounding box center [677, 413] width 1050 height 39
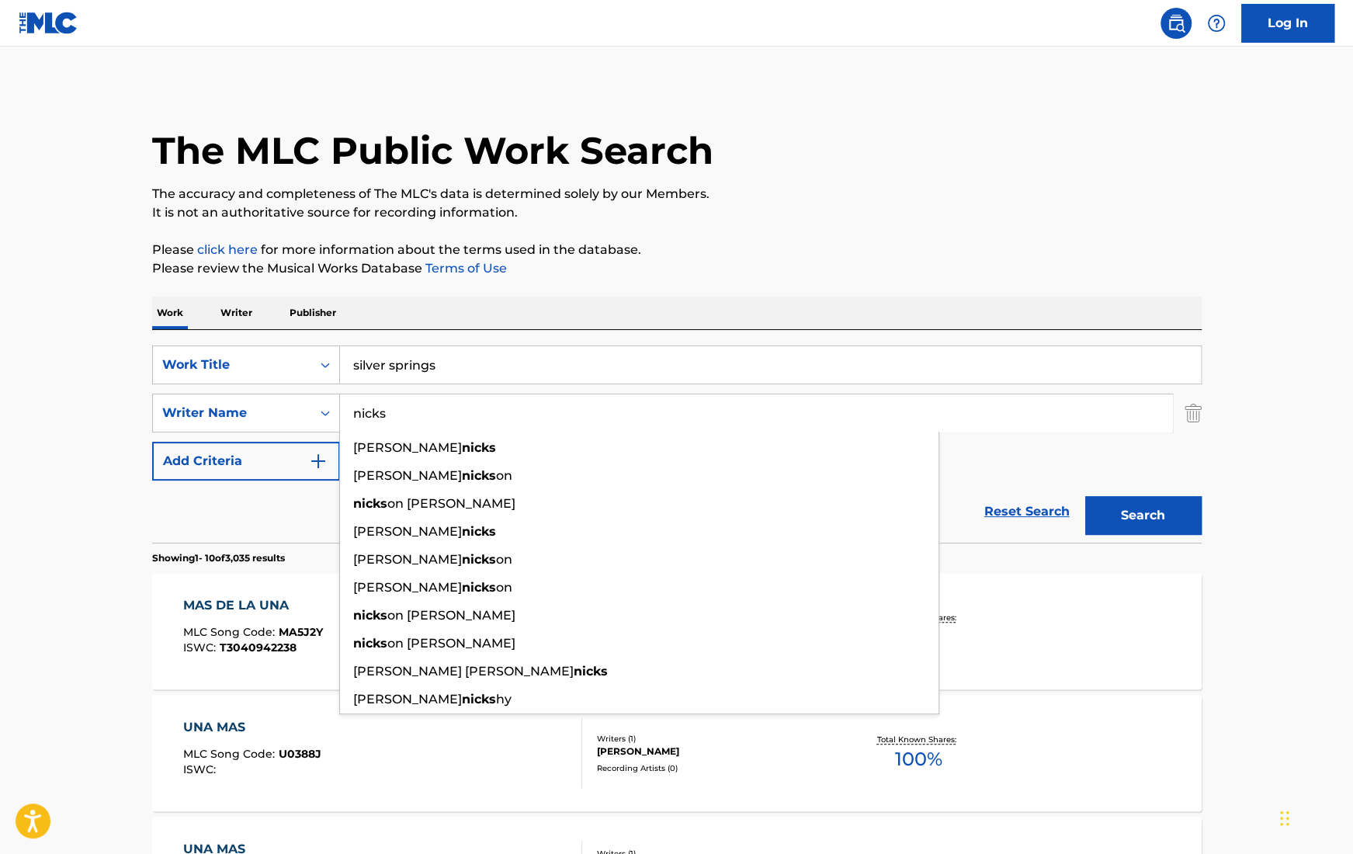
type input "nicks"
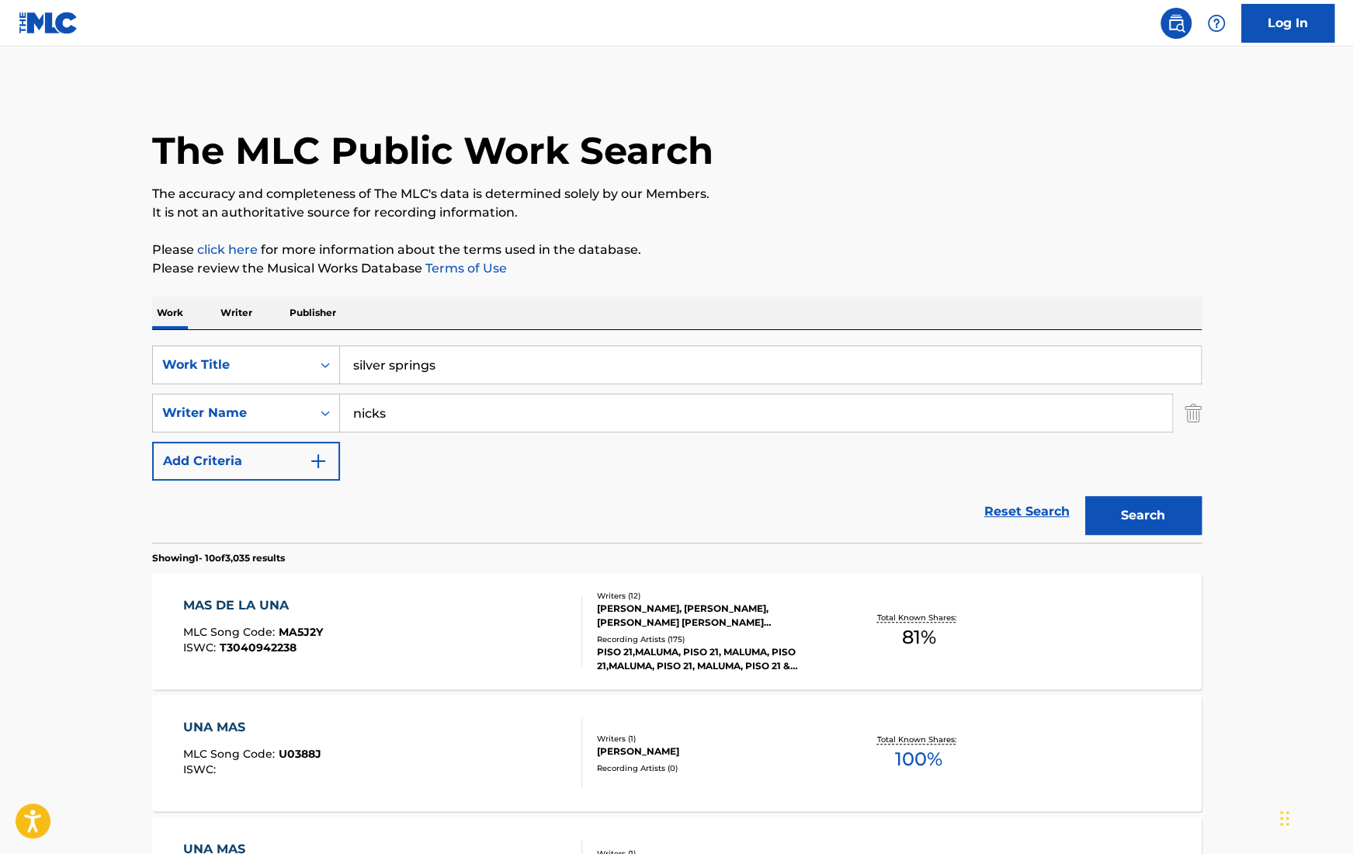
click at [1159, 512] on button "Search" at bounding box center [1143, 515] width 116 height 39
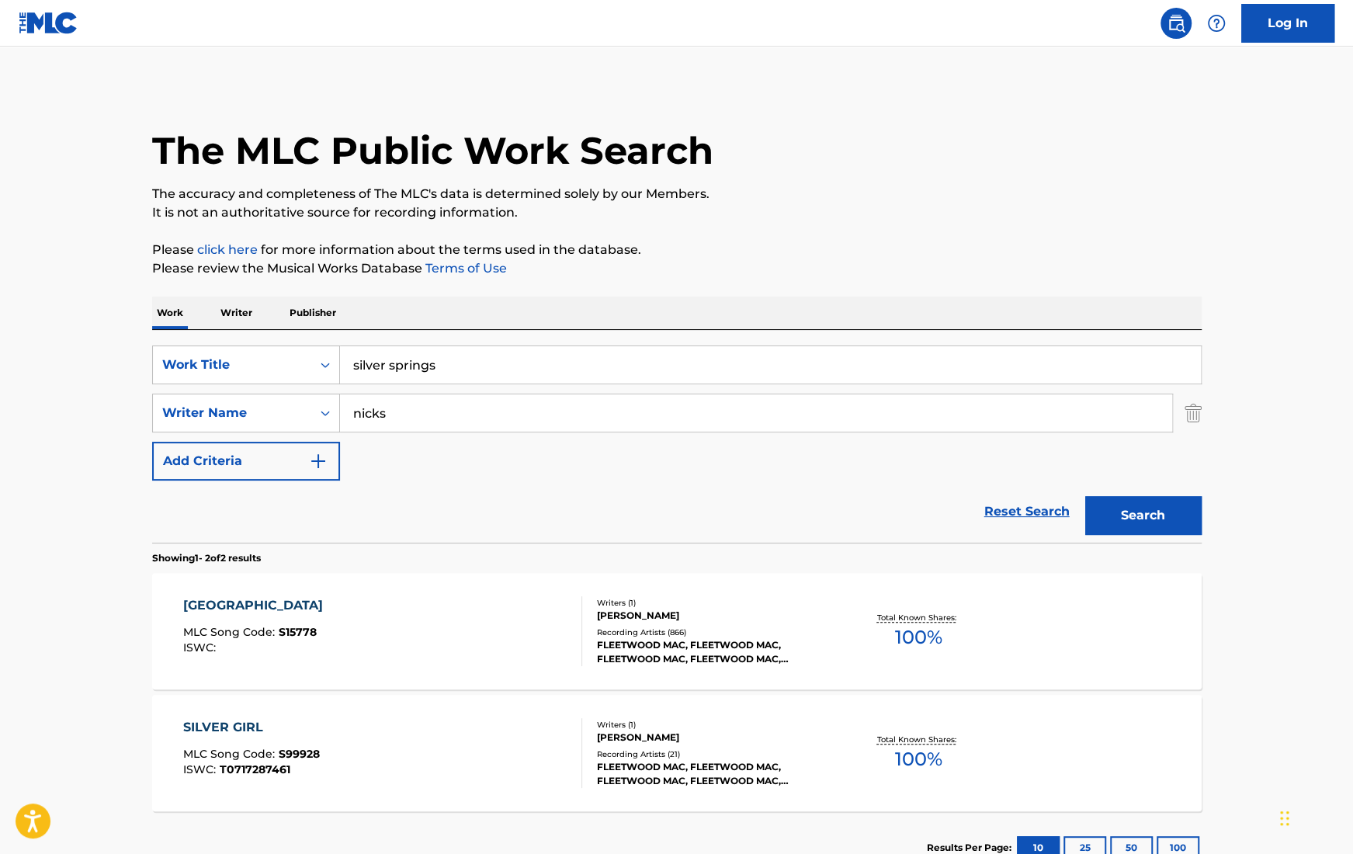
click at [751, 618] on div "[PERSON_NAME]" at bounding box center [714, 616] width 234 height 14
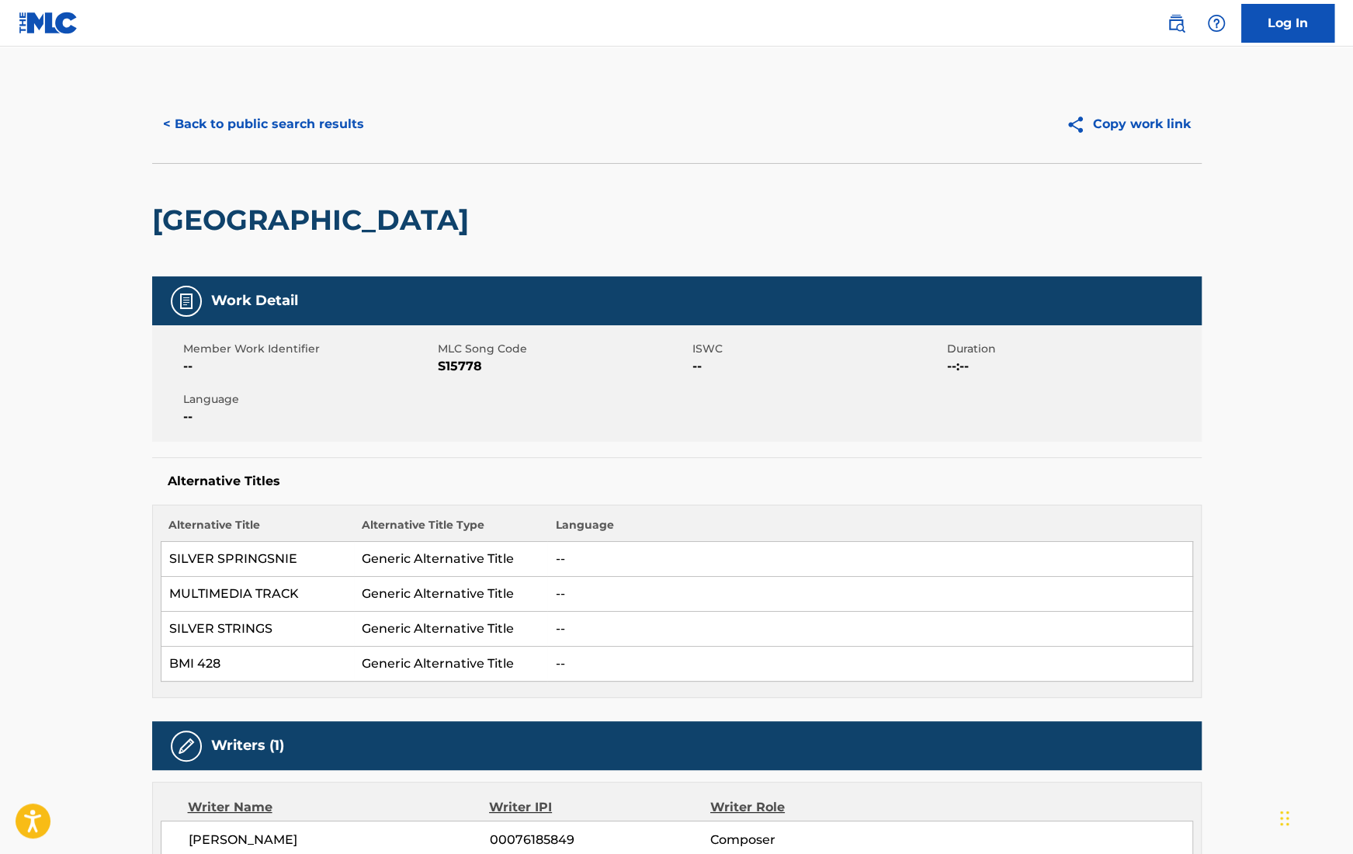
click at [314, 129] on button "< Back to public search results" at bounding box center [263, 124] width 223 height 39
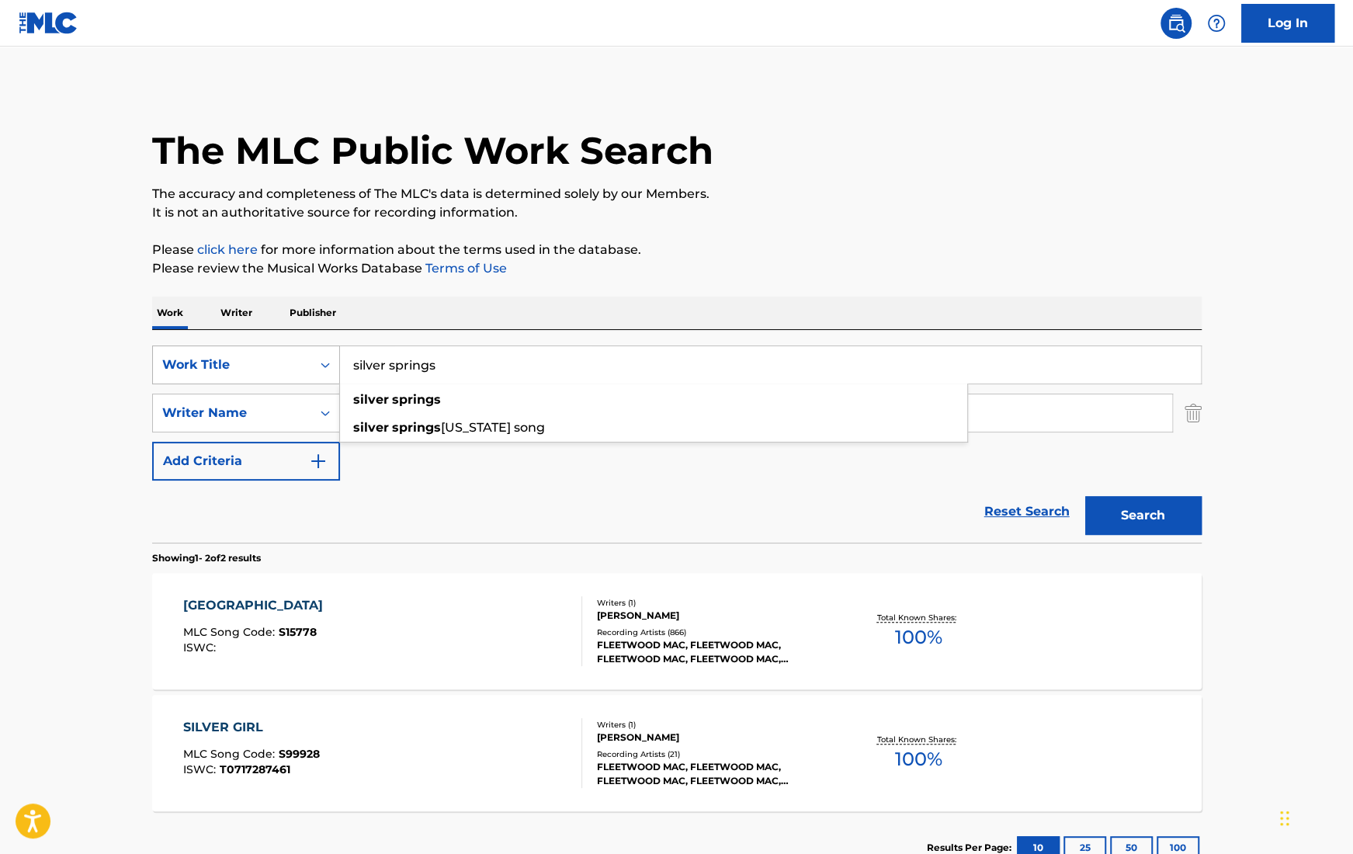
drag, startPoint x: 470, startPoint y: 361, endPoint x: 241, endPoint y: 361, distance: 229.8
click at [241, 361] on div "SearchWithCriteria08762a3f-8ea4-4a19-a66a-3ac4da36e550 Work Title silver spring…" at bounding box center [677, 364] width 1050 height 39
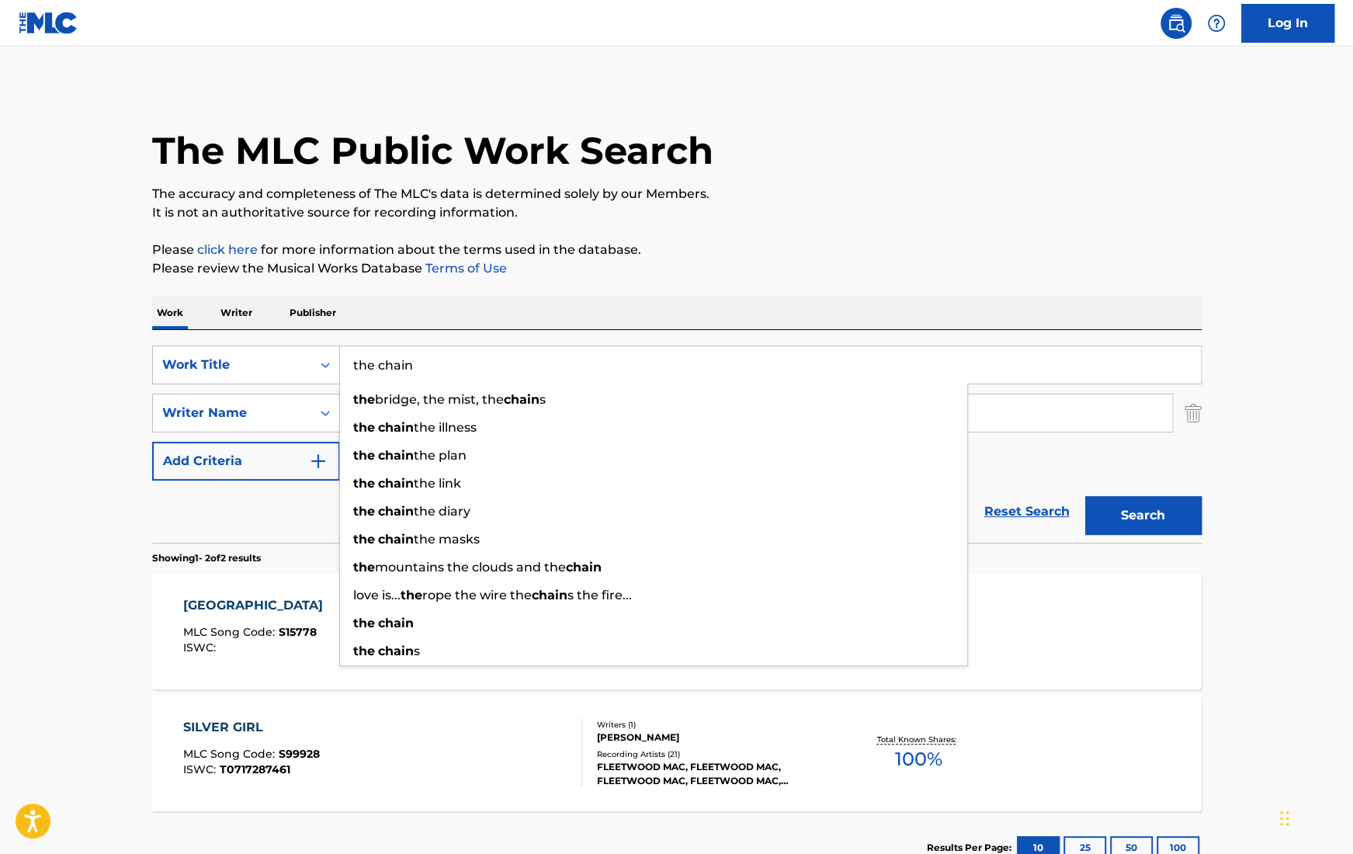
type input "the chain"
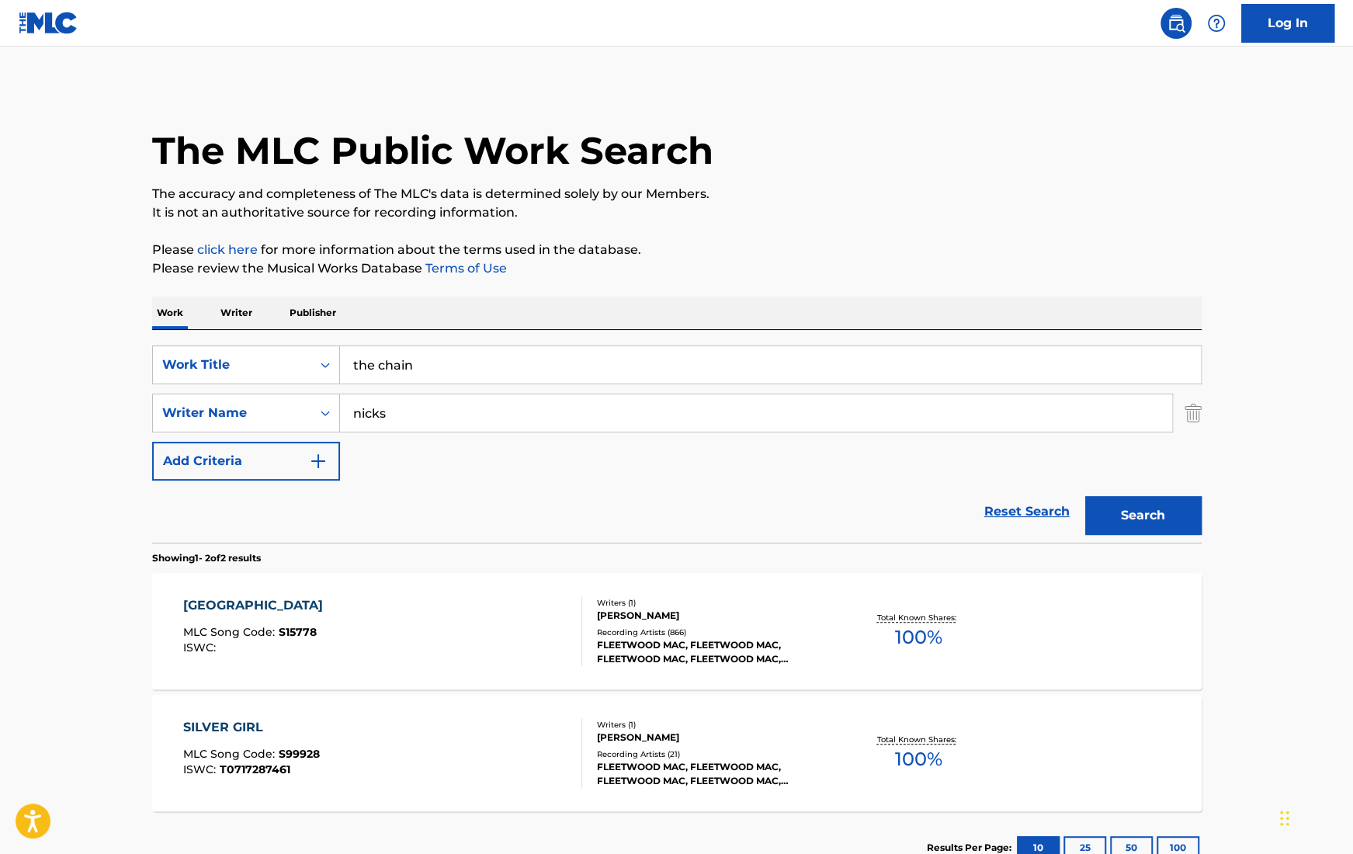
click at [1004, 272] on p "Please review the Musical Works Database Terms of Use" at bounding box center [677, 268] width 1050 height 19
click at [1170, 511] on button "Search" at bounding box center [1143, 515] width 116 height 39
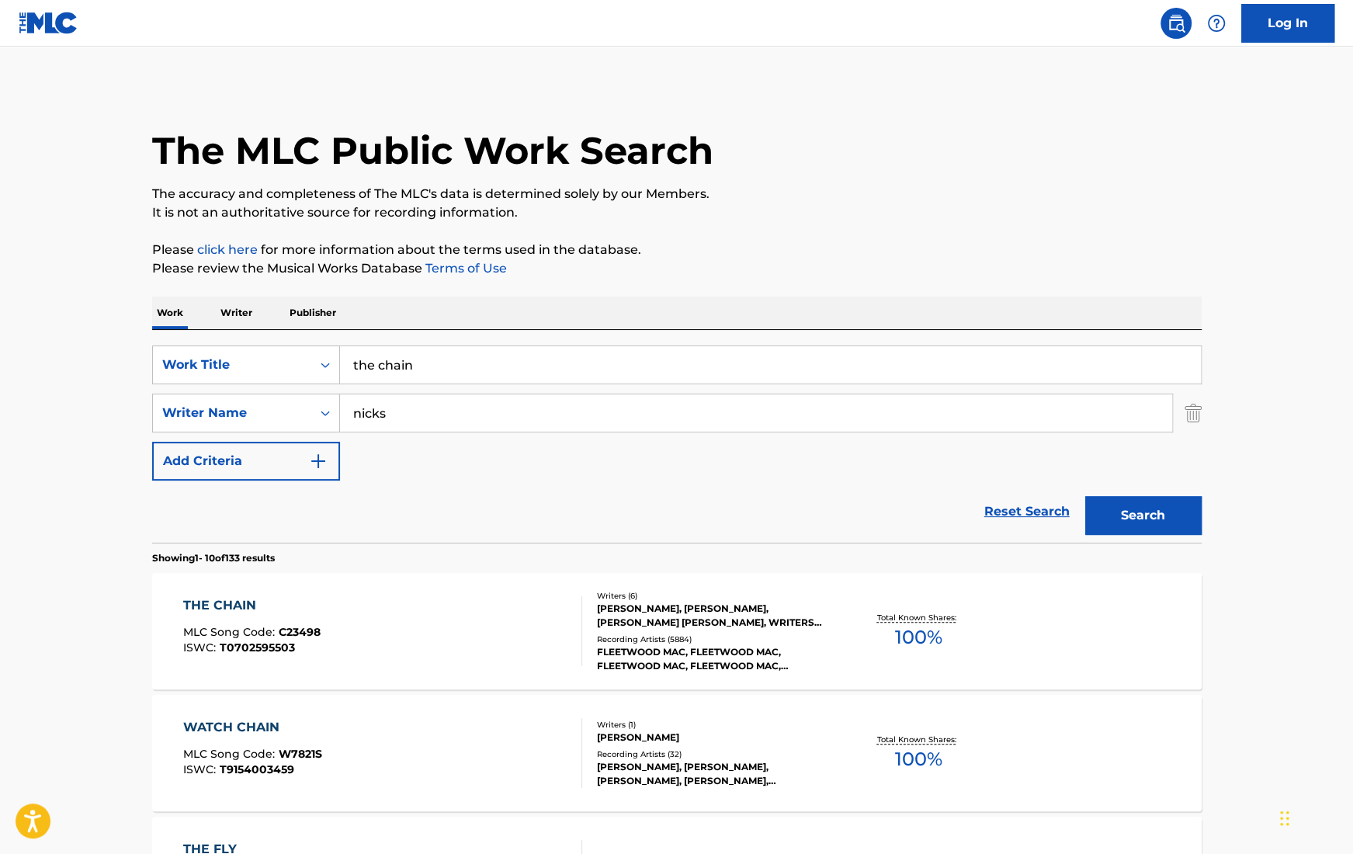
click at [722, 621] on div "[PERSON_NAME], [PERSON_NAME], [PERSON_NAME] [PERSON_NAME], WRITERS DESIGNEE, [P…" at bounding box center [714, 616] width 234 height 28
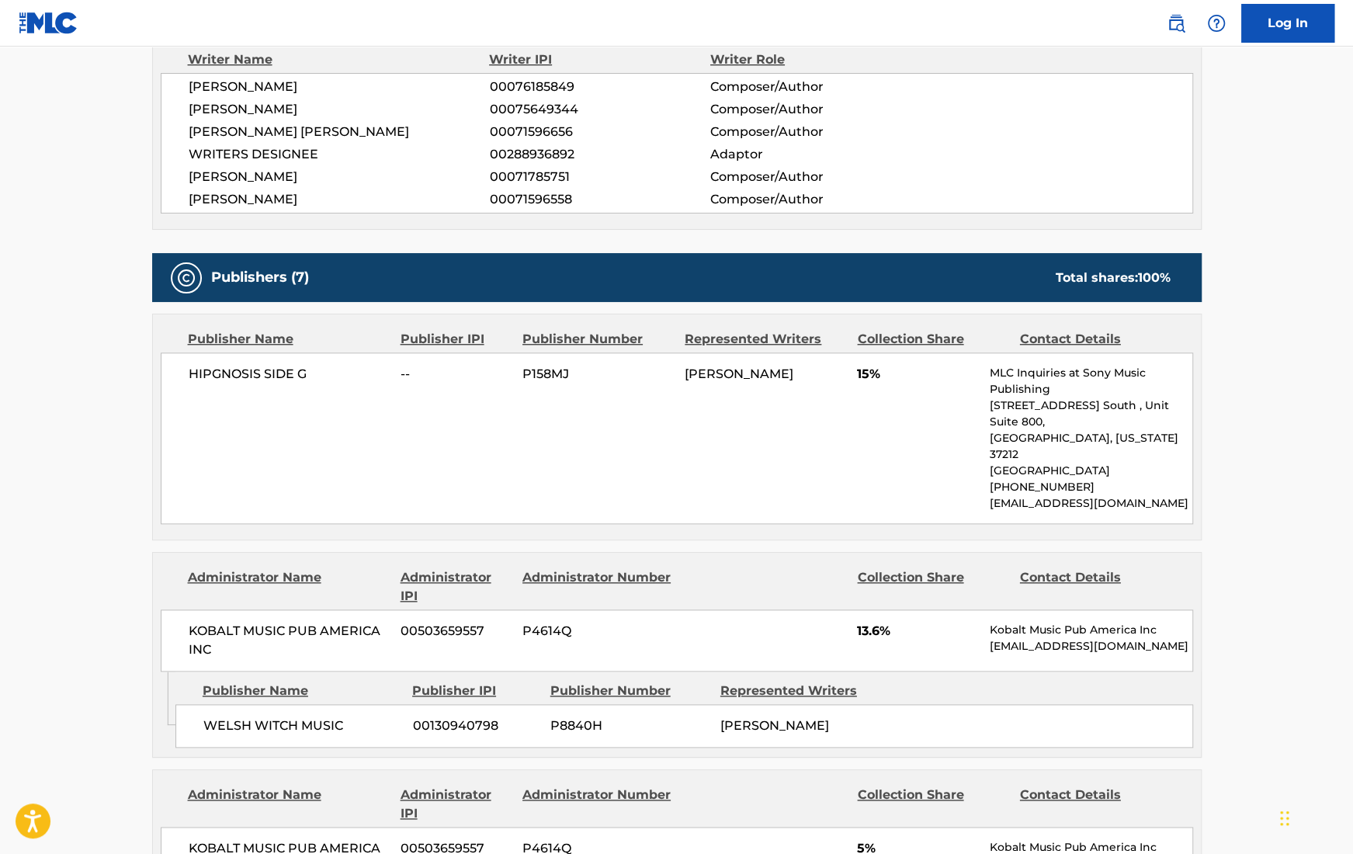
scroll to position [951, 0]
